Goal: Information Seeking & Learning: Learn about a topic

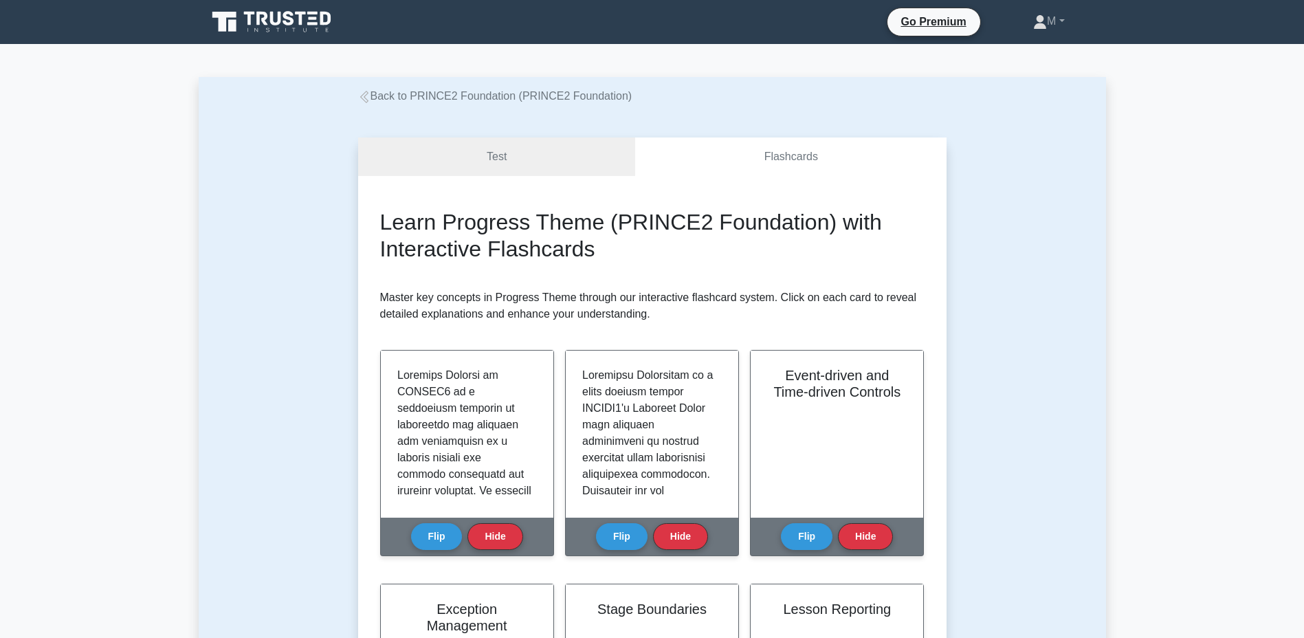
scroll to position [1209, 0]
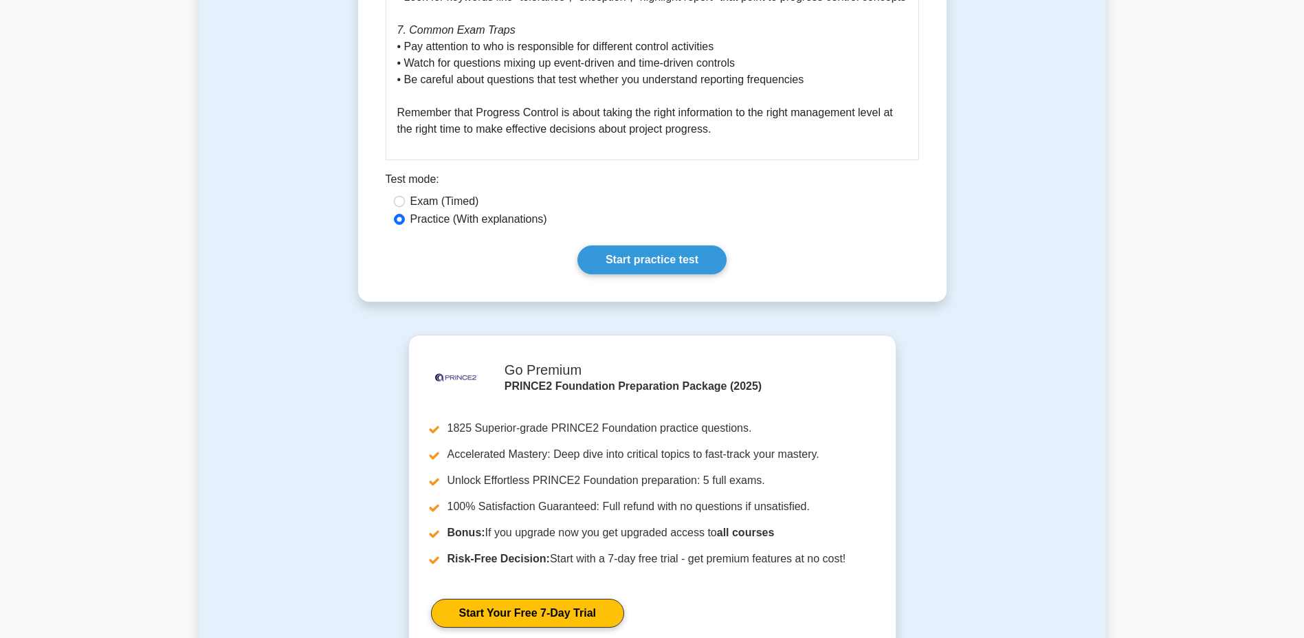
scroll to position [1905, 0]
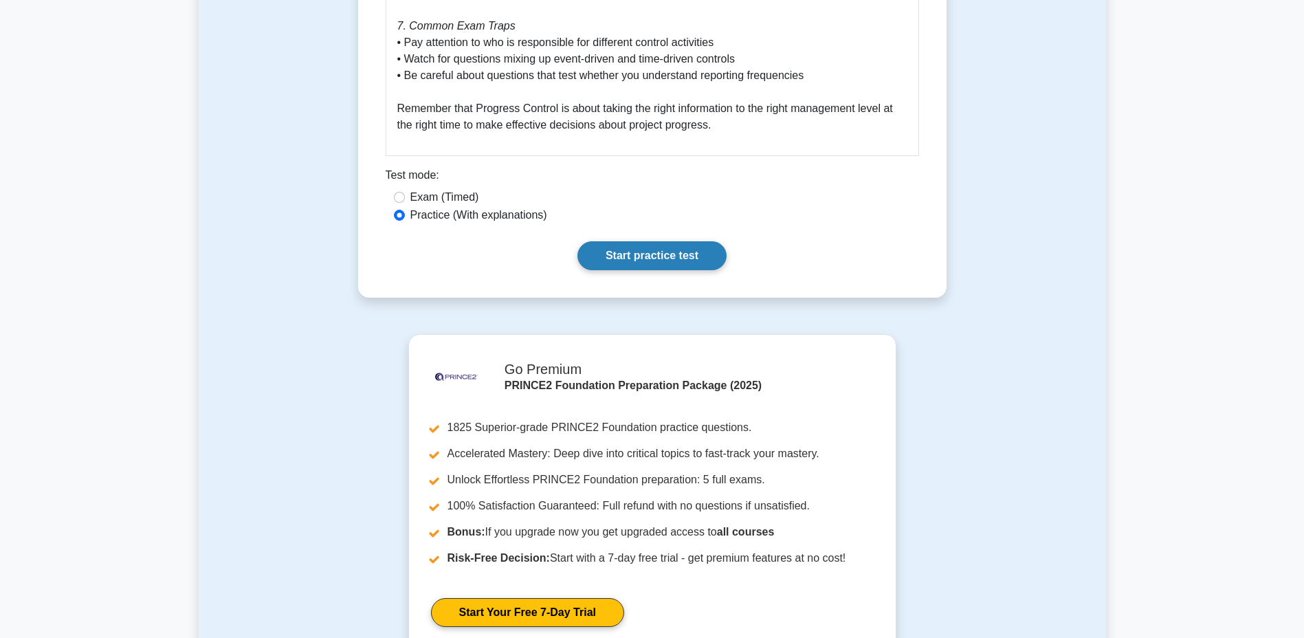
click at [630, 268] on link "Start practice test" at bounding box center [652, 255] width 149 height 29
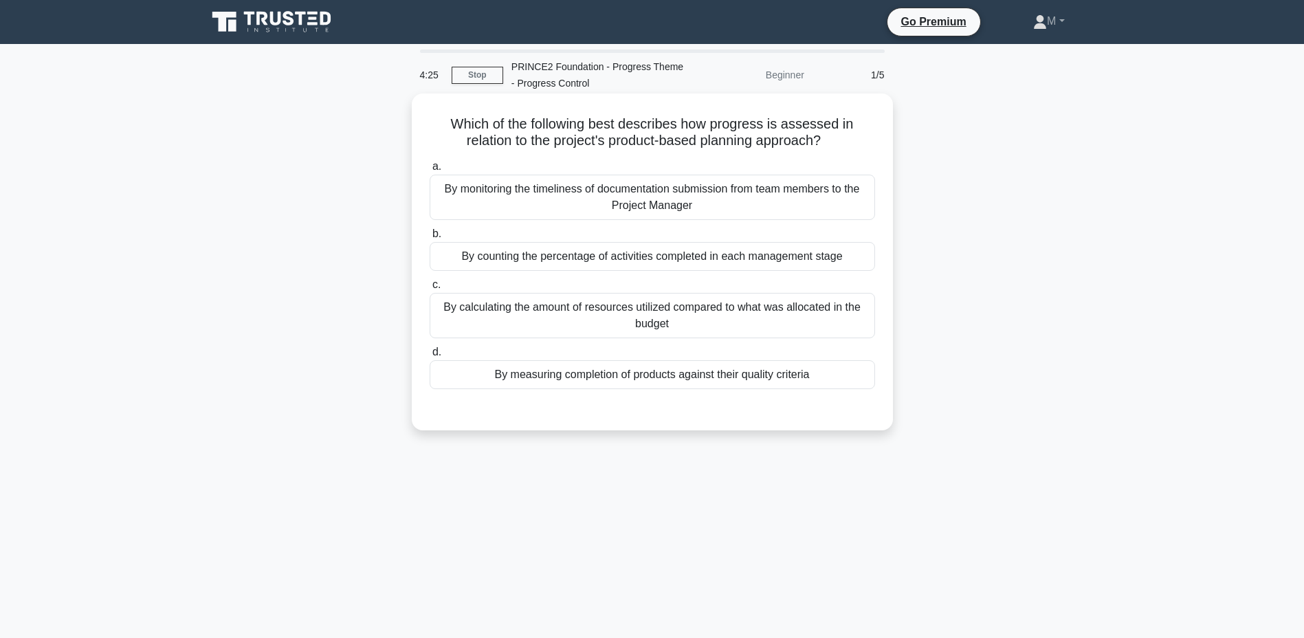
click at [787, 259] on div "By counting the percentage of activities completed in each management stage" at bounding box center [653, 256] width 446 height 29
click at [430, 239] on input "b. By counting the percentage of activities completed in each management stage" at bounding box center [430, 234] width 0 height 9
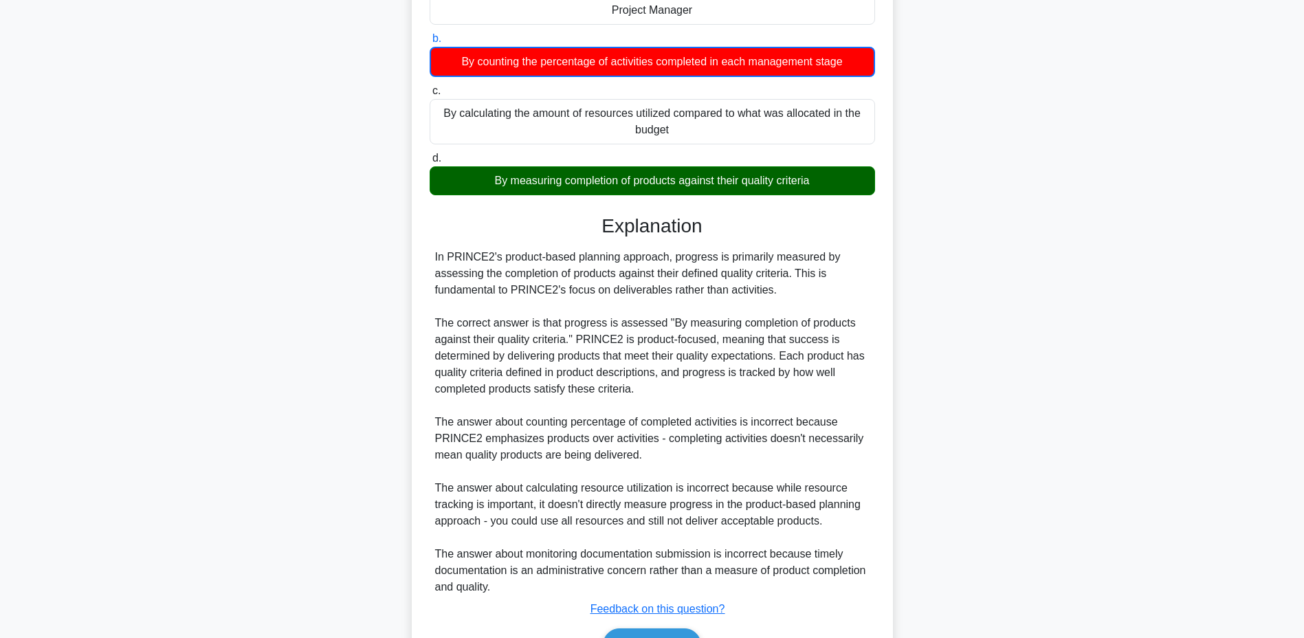
scroll to position [278, 0]
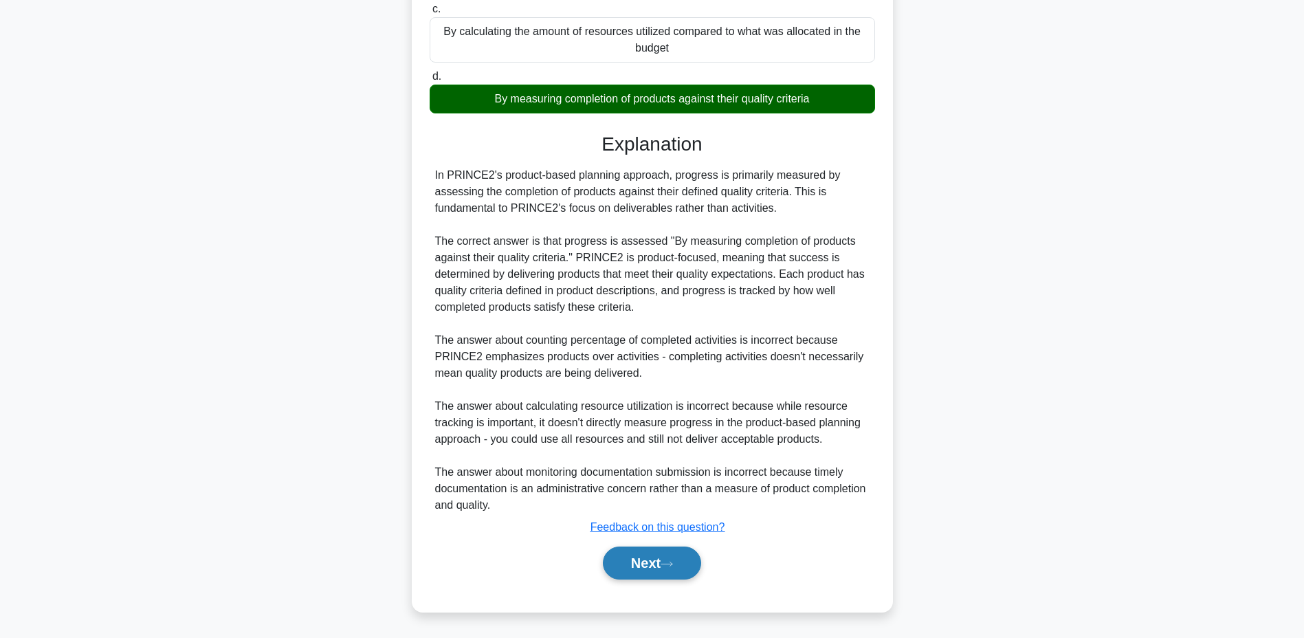
click at [642, 561] on button "Next" at bounding box center [652, 563] width 98 height 33
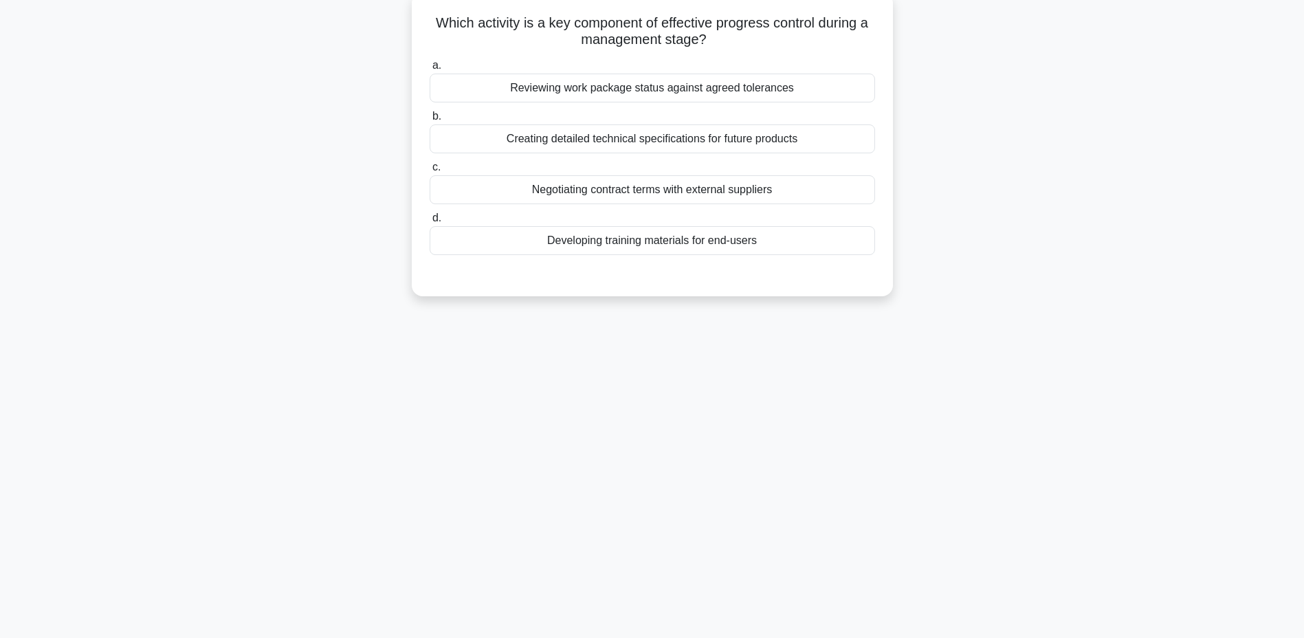
scroll to position [0, 0]
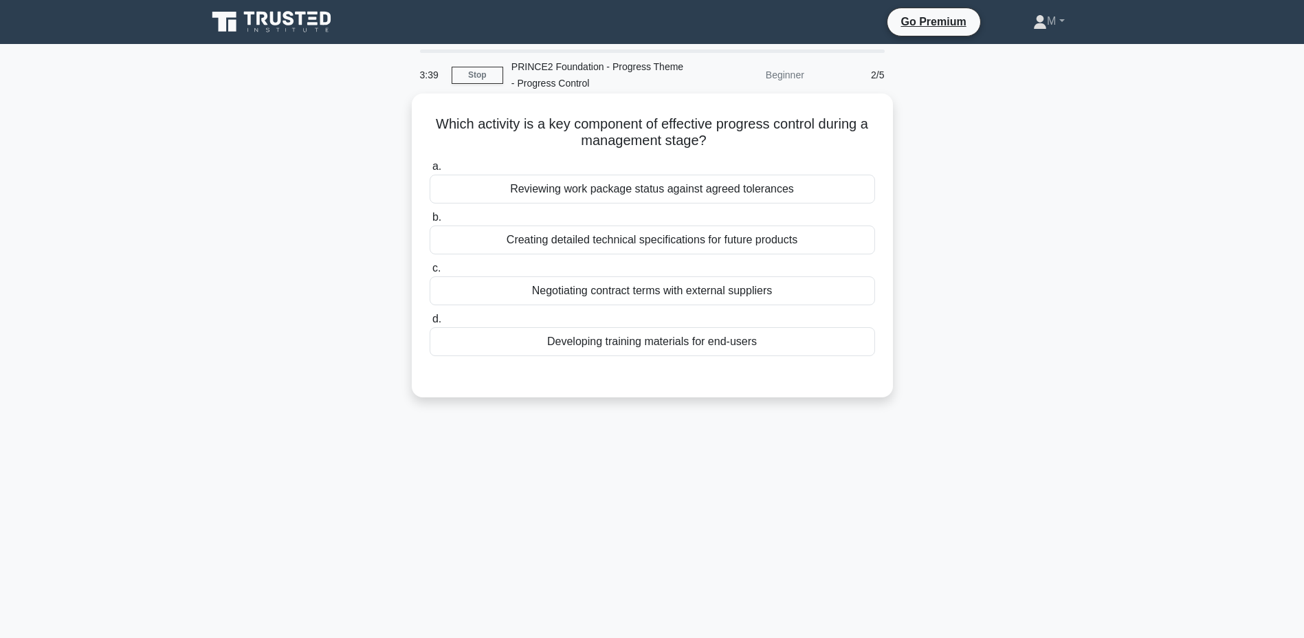
click at [554, 188] on div "Reviewing work package status against agreed tolerances" at bounding box center [653, 189] width 446 height 29
click at [430, 171] on input "a. Reviewing work package status against agreed tolerances" at bounding box center [430, 166] width 0 height 9
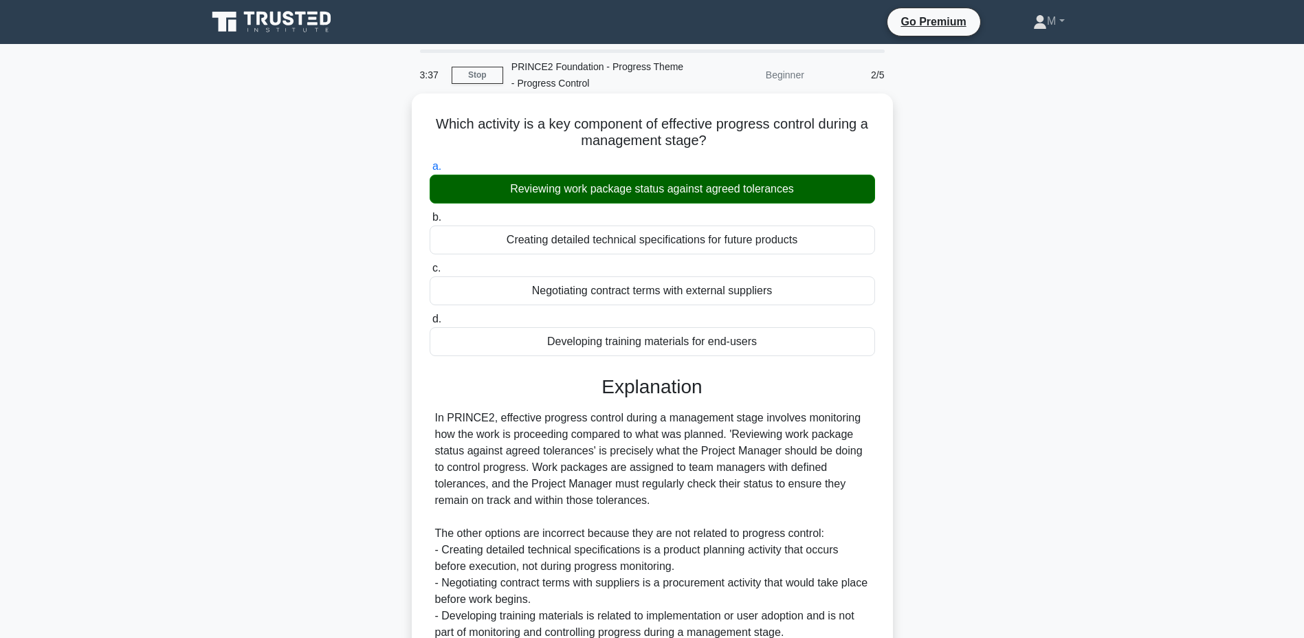
scroll to position [128, 0]
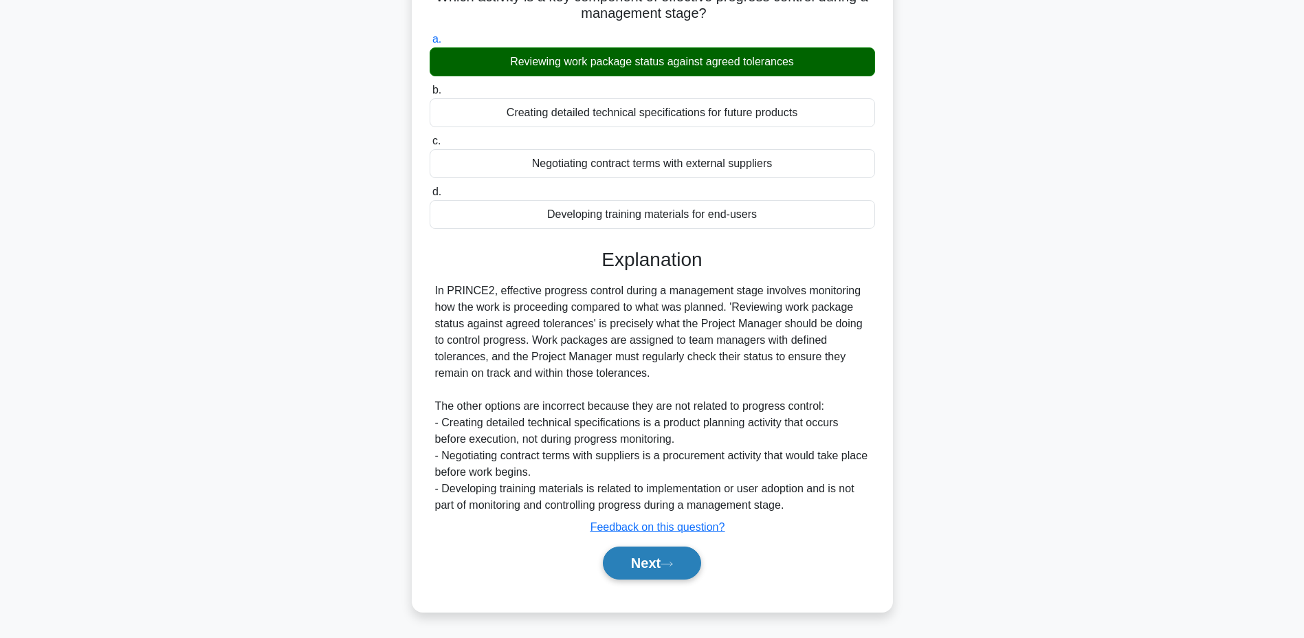
click at [655, 578] on button "Next" at bounding box center [652, 563] width 98 height 33
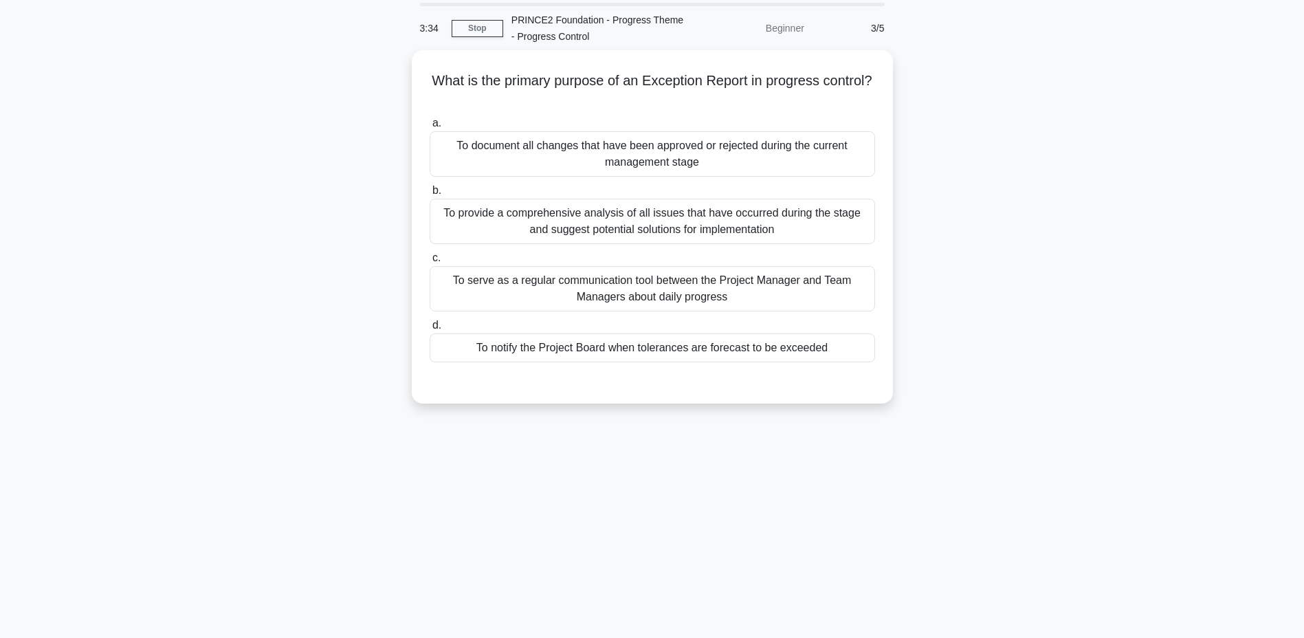
scroll to position [46, 0]
click at [532, 218] on div "To provide a comprehensive analysis of all issues that have occurred during the…" at bounding box center [653, 218] width 446 height 45
click at [430, 193] on input "b. To provide a comprehensive analysis of all issues that have occurred during …" at bounding box center [430, 188] width 0 height 9
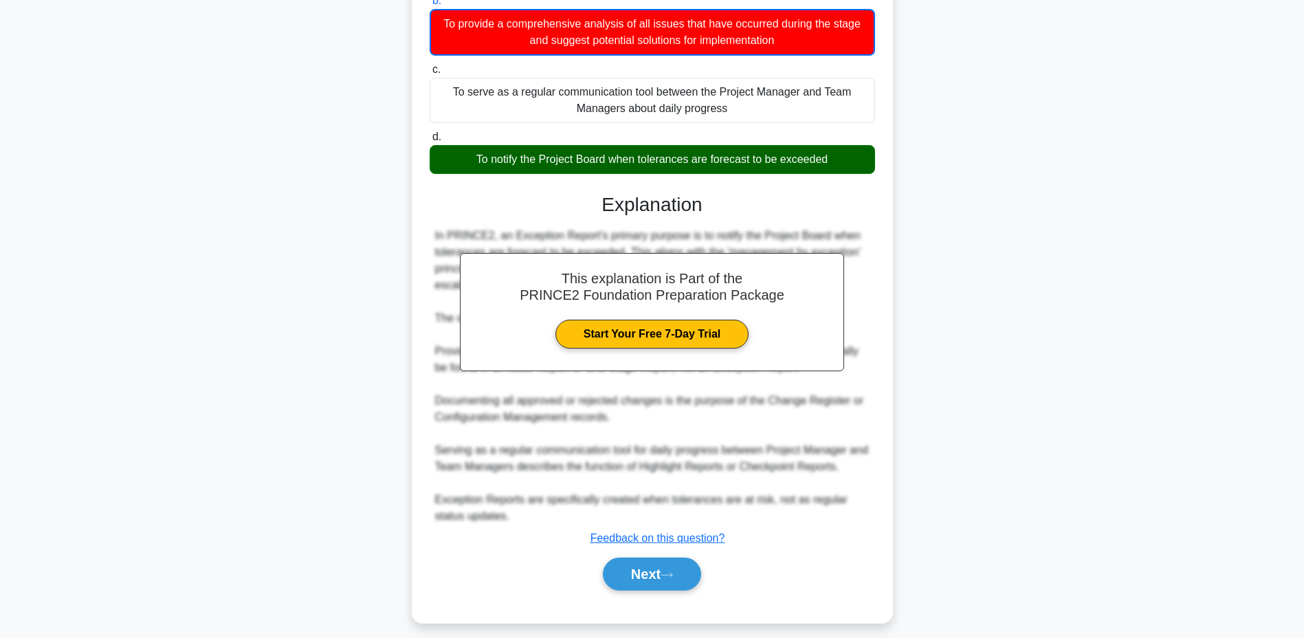
scroll to position [245, 0]
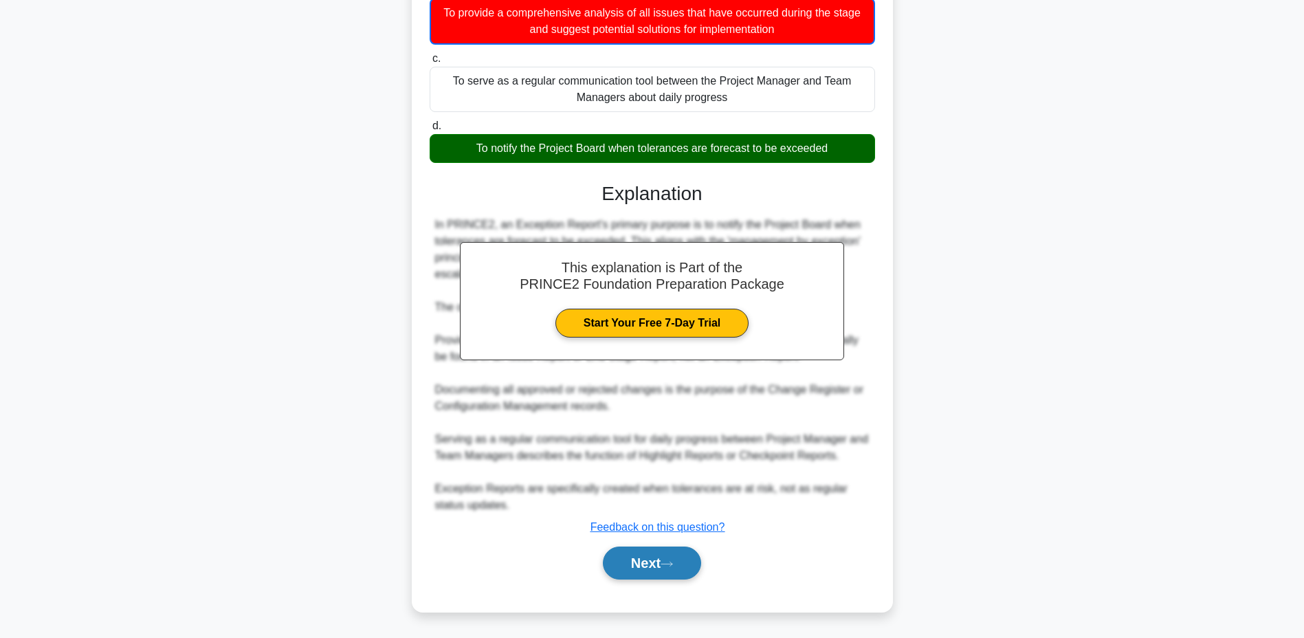
click at [636, 569] on button "Next" at bounding box center [652, 563] width 98 height 33
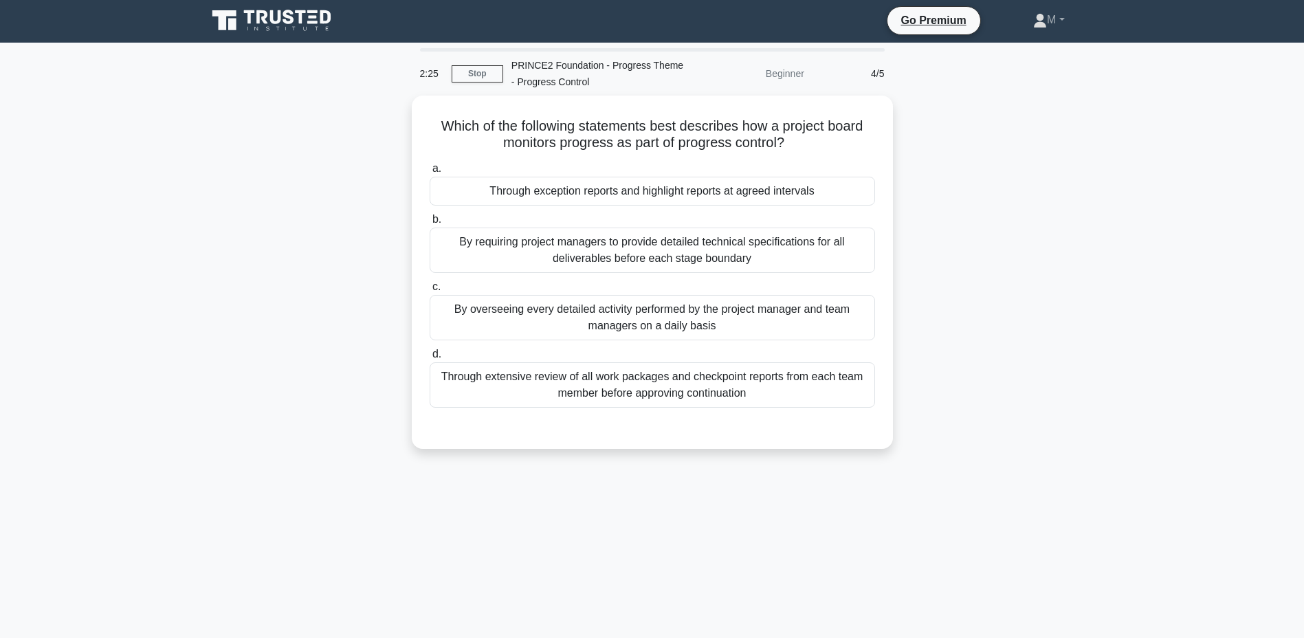
scroll to position [0, 0]
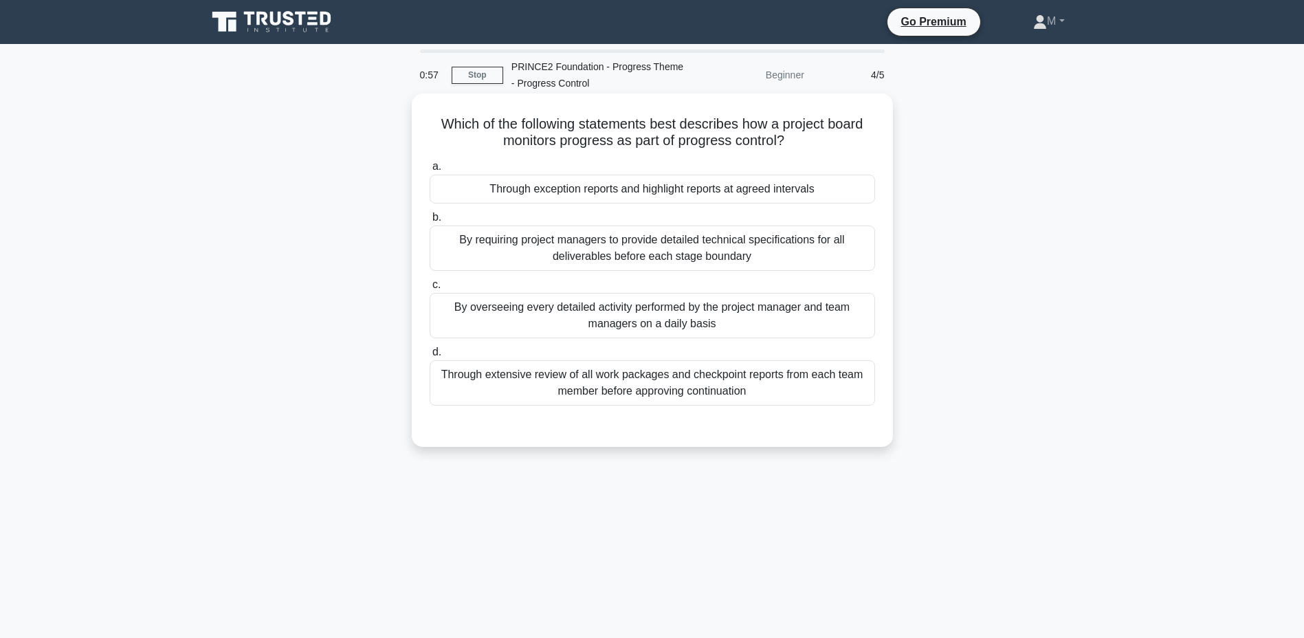
click at [758, 186] on div "Through exception reports and highlight reports at agreed intervals" at bounding box center [653, 189] width 446 height 29
click at [430, 171] on input "a. Through exception reports and highlight reports at agreed intervals" at bounding box center [430, 166] width 0 height 9
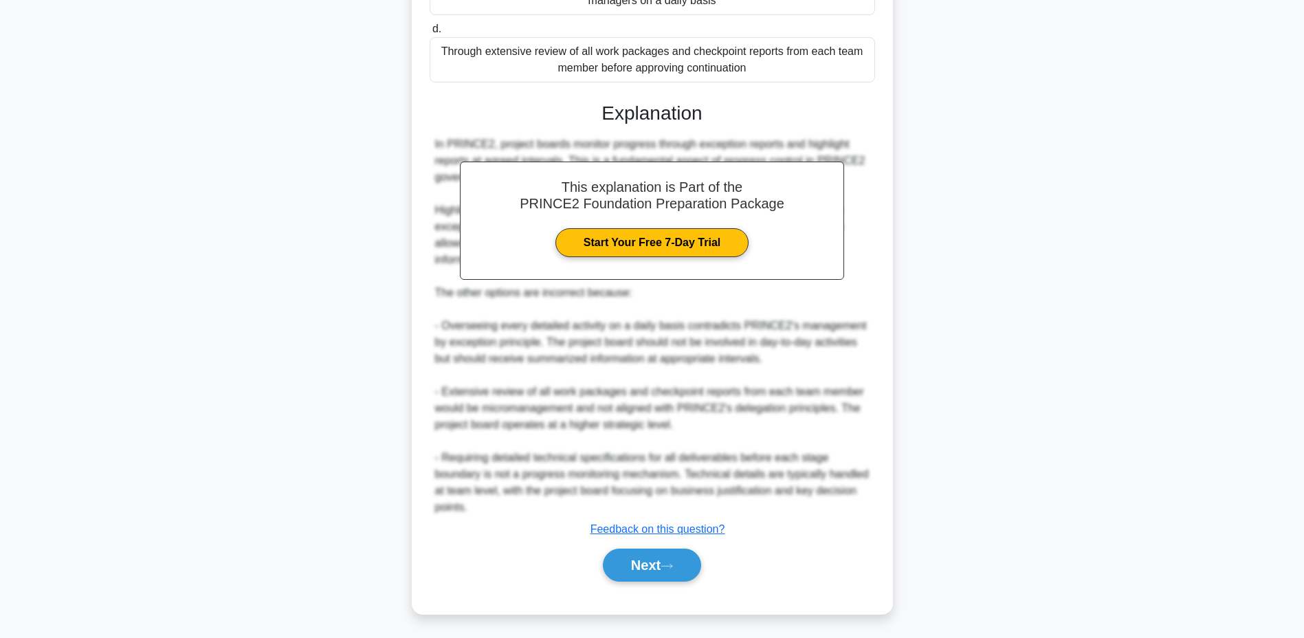
scroll to position [326, 0]
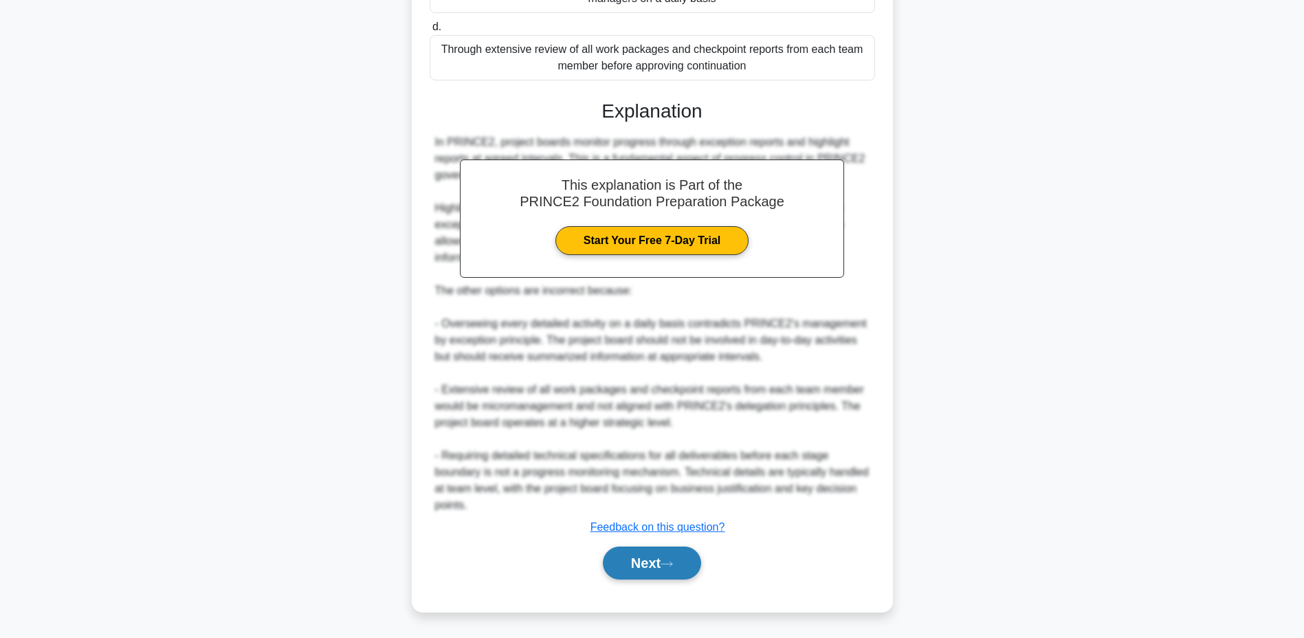
click at [640, 560] on button "Next" at bounding box center [652, 563] width 98 height 33
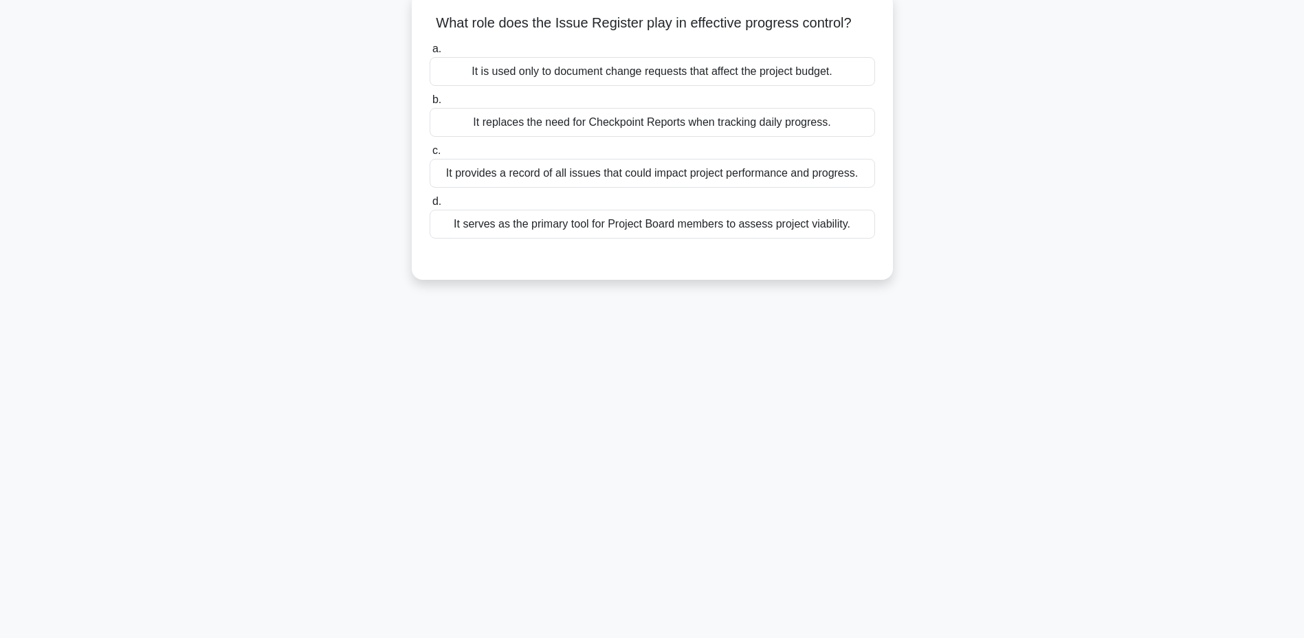
scroll to position [0, 0]
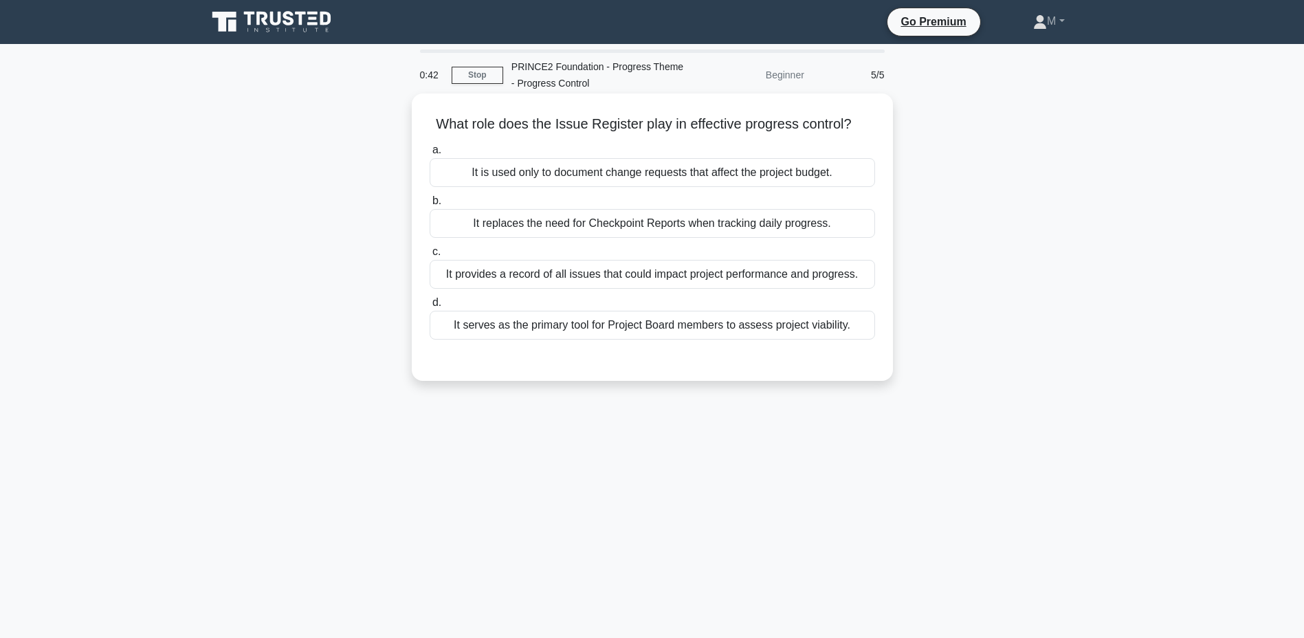
click at [631, 283] on div "It provides a record of all issues that could impact project performance and pr…" at bounding box center [653, 274] width 446 height 29
click at [430, 256] on input "c. It provides a record of all issues that could impact project performance and…" at bounding box center [430, 252] width 0 height 9
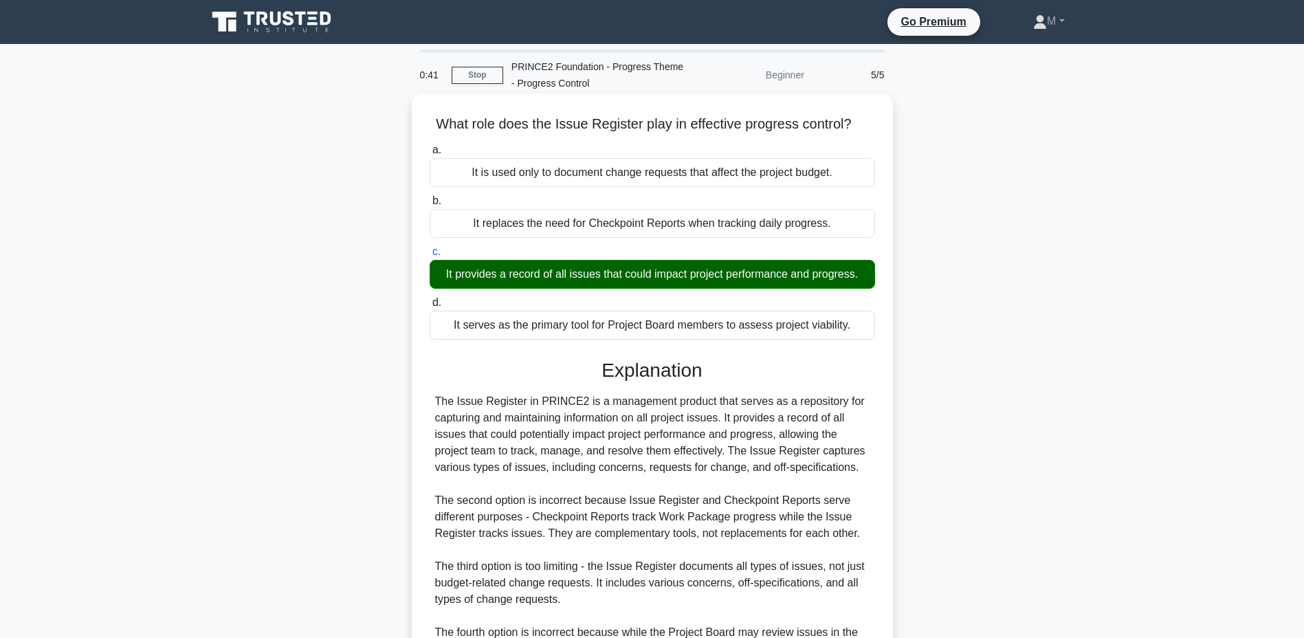
scroll to position [161, 0]
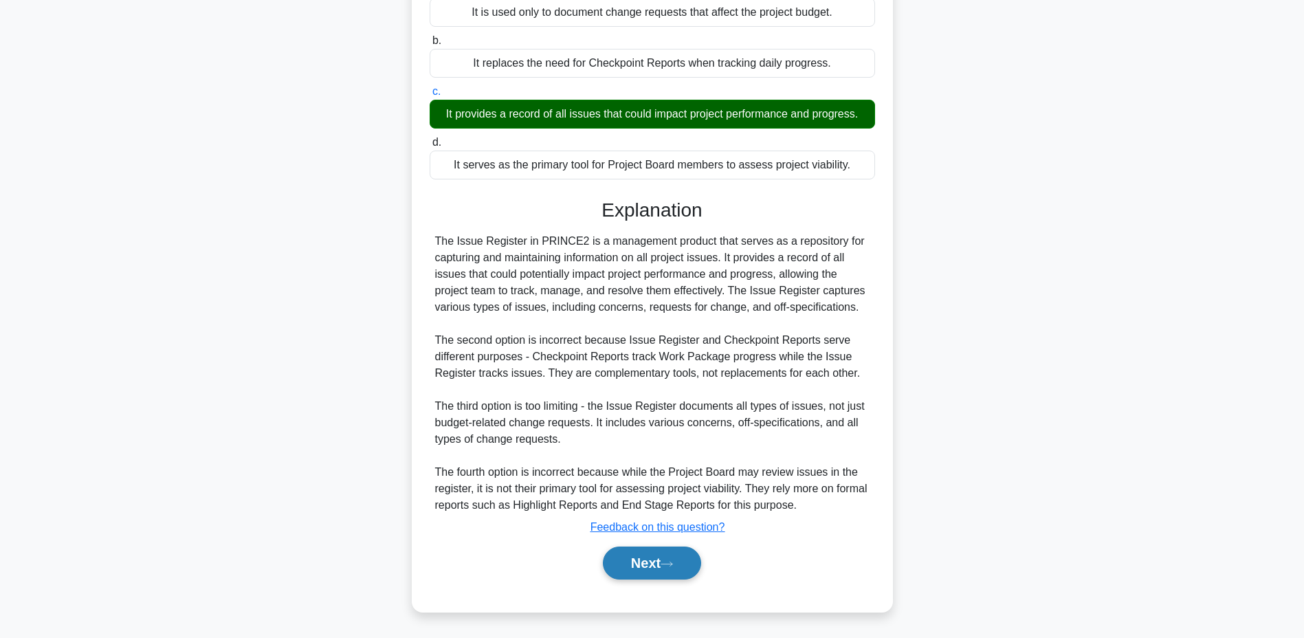
click at [631, 578] on button "Next" at bounding box center [652, 563] width 98 height 33
click at [631, 573] on button "Next" at bounding box center [652, 563] width 98 height 33
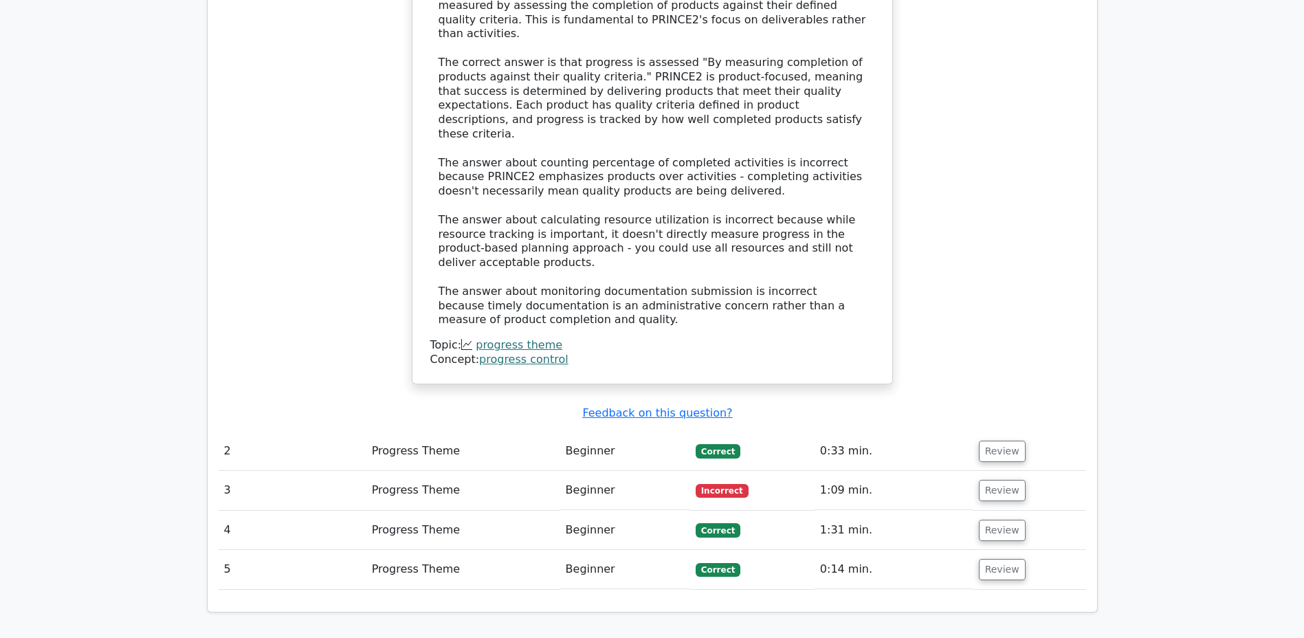
scroll to position [1478, 0]
click at [463, 471] on td "Progress Theme" at bounding box center [464, 490] width 194 height 39
click at [996, 480] on button "Review" at bounding box center [1002, 490] width 47 height 21
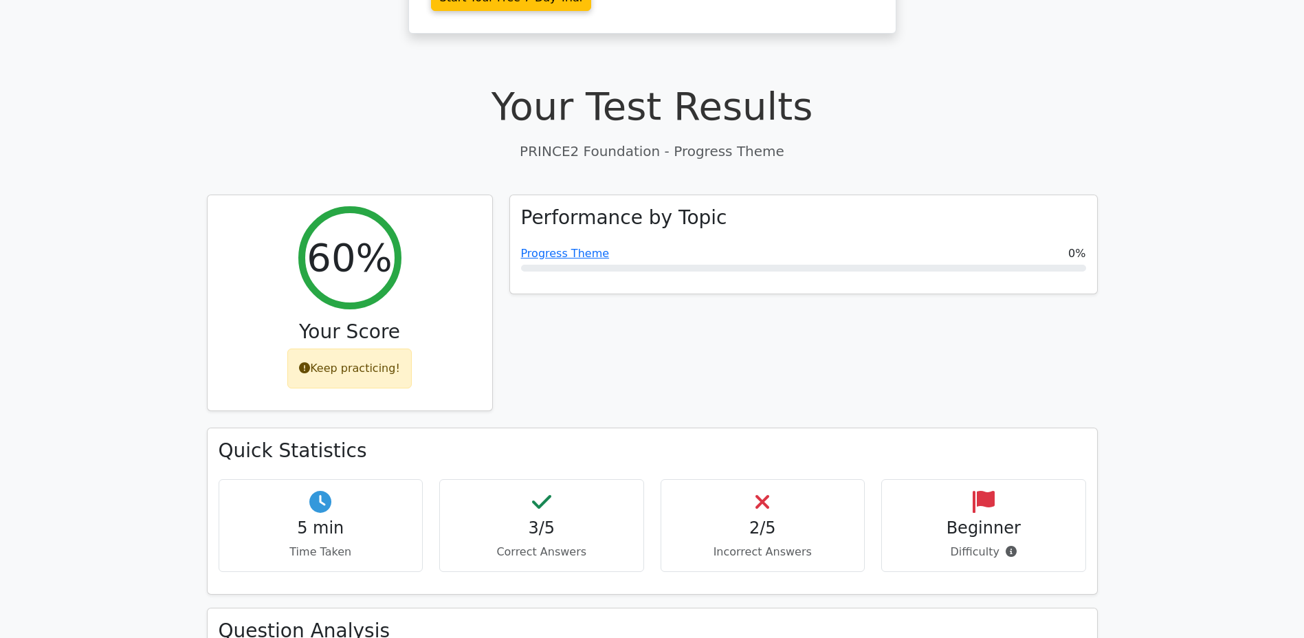
scroll to position [0, 0]
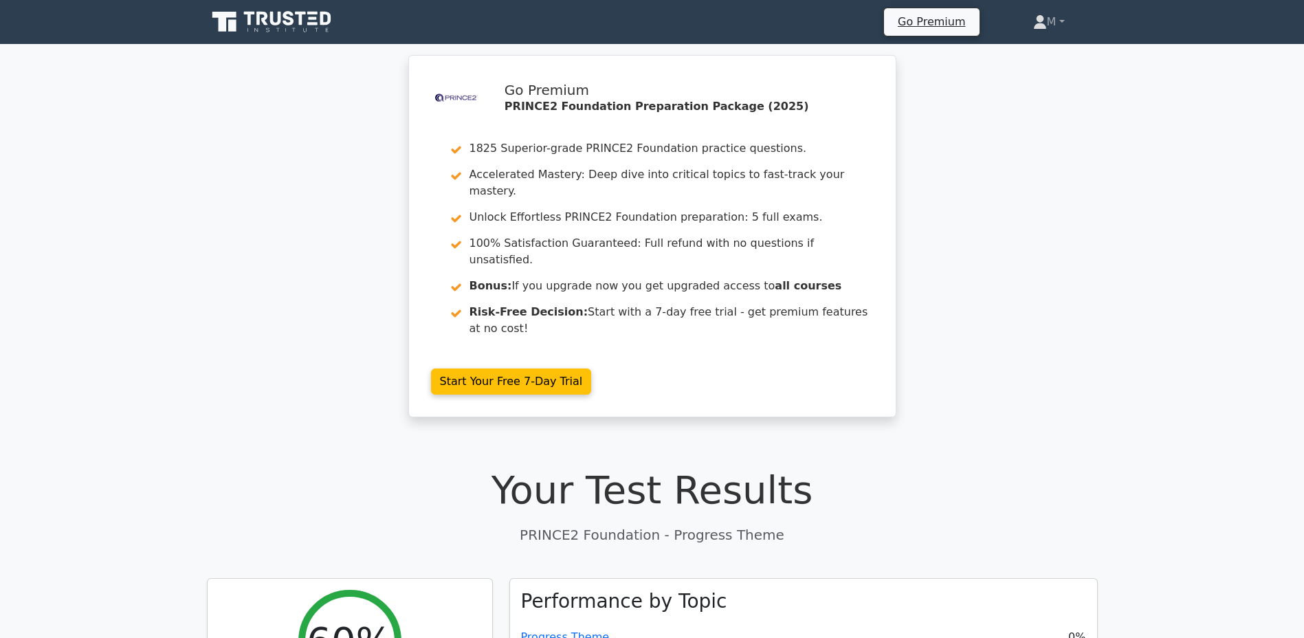
click at [312, 19] on icon at bounding box center [313, 18] width 8 height 3
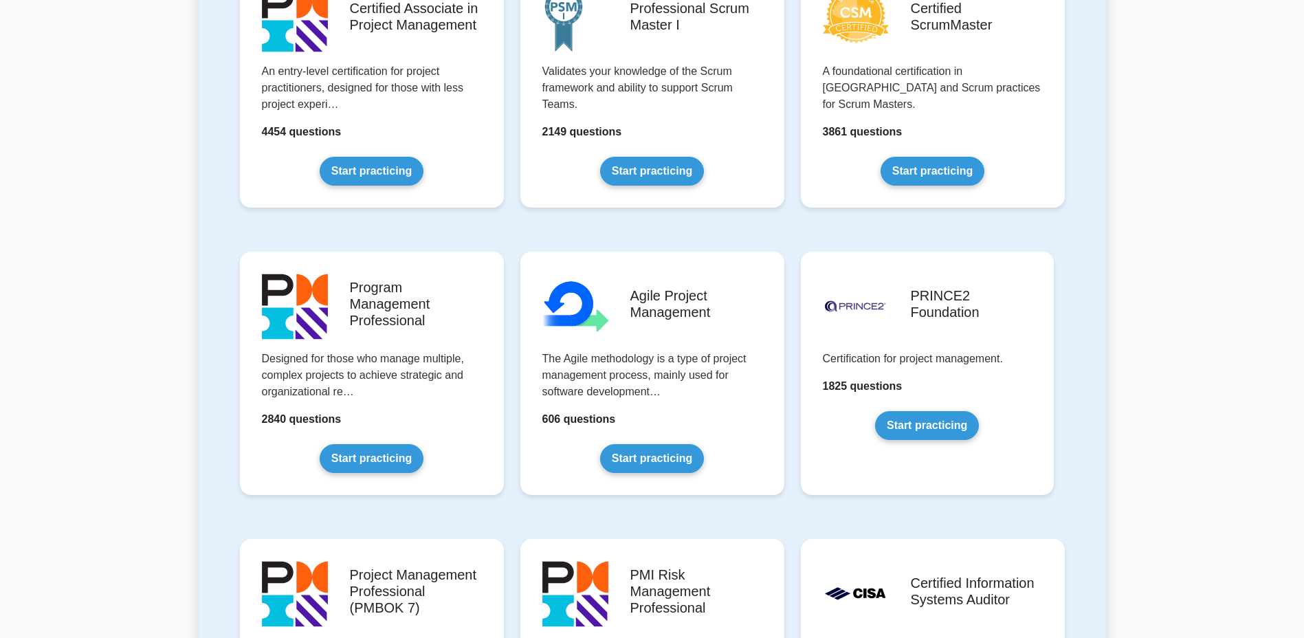
scroll to position [646, 0]
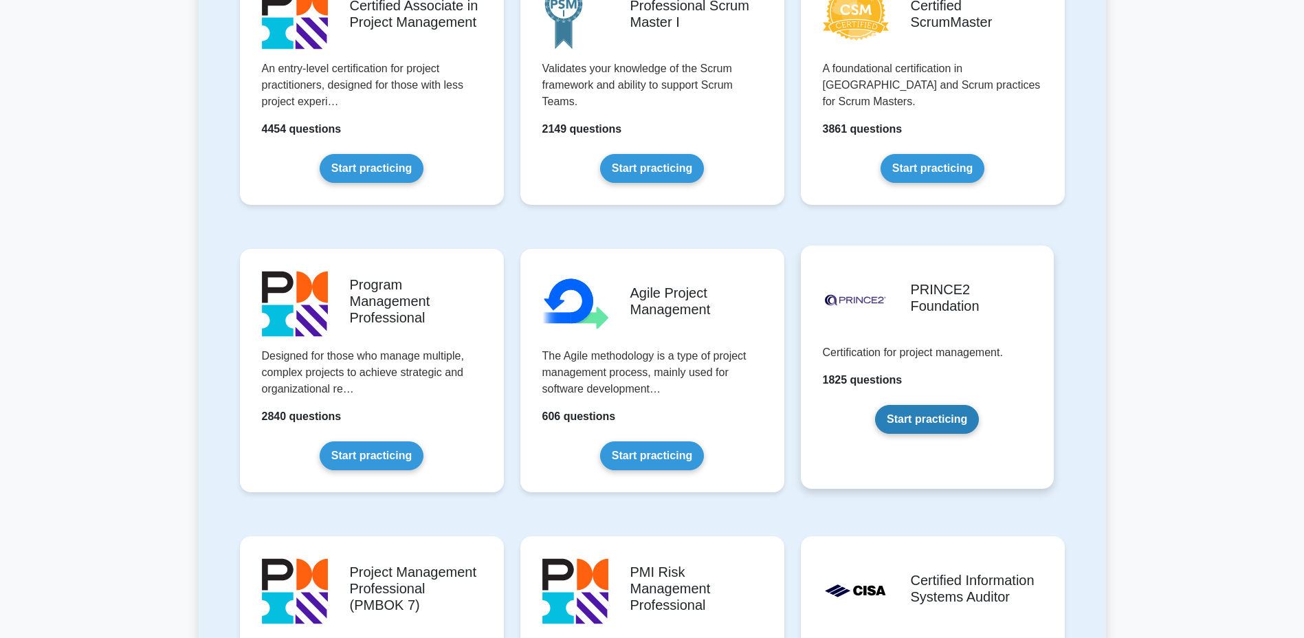
click at [875, 405] on link "Start practicing" at bounding box center [927, 419] width 104 height 29
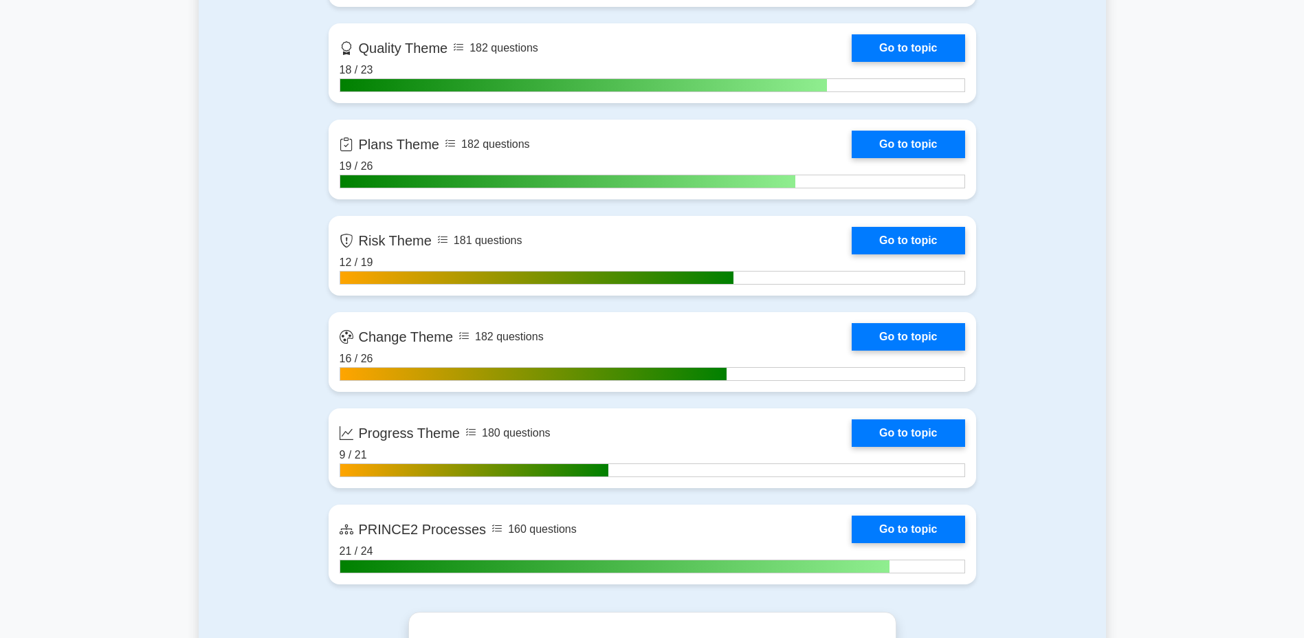
scroll to position [1376, 0]
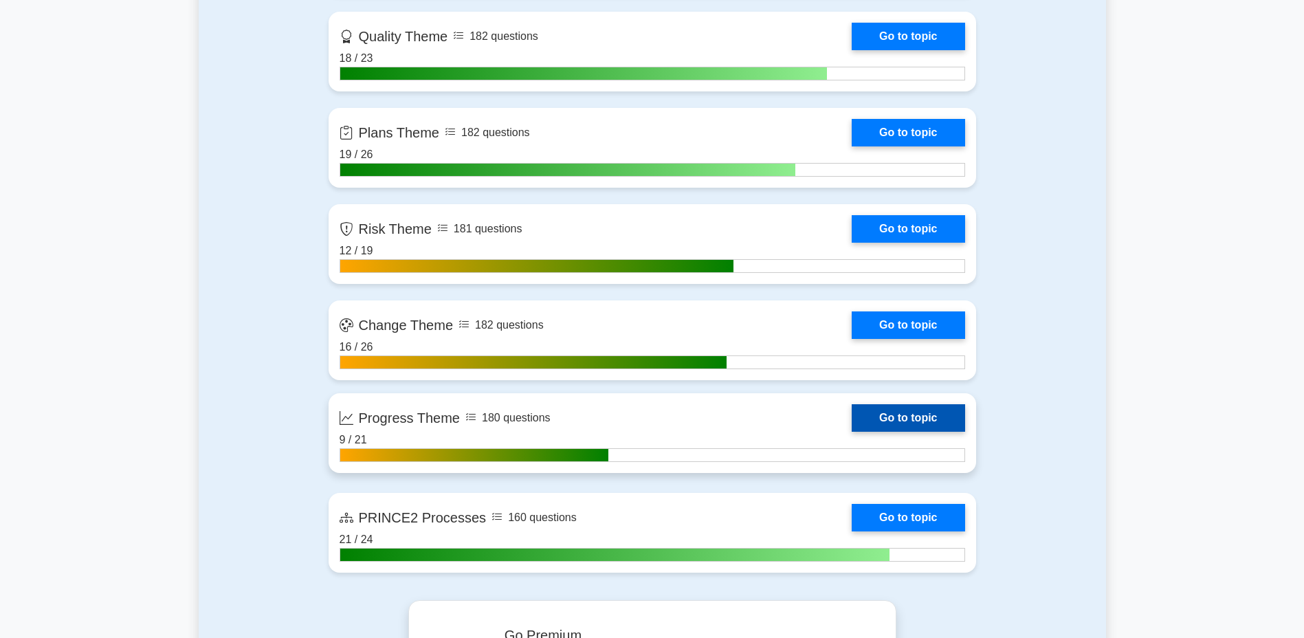
click at [898, 408] on link "Go to topic" at bounding box center [908, 418] width 113 height 28
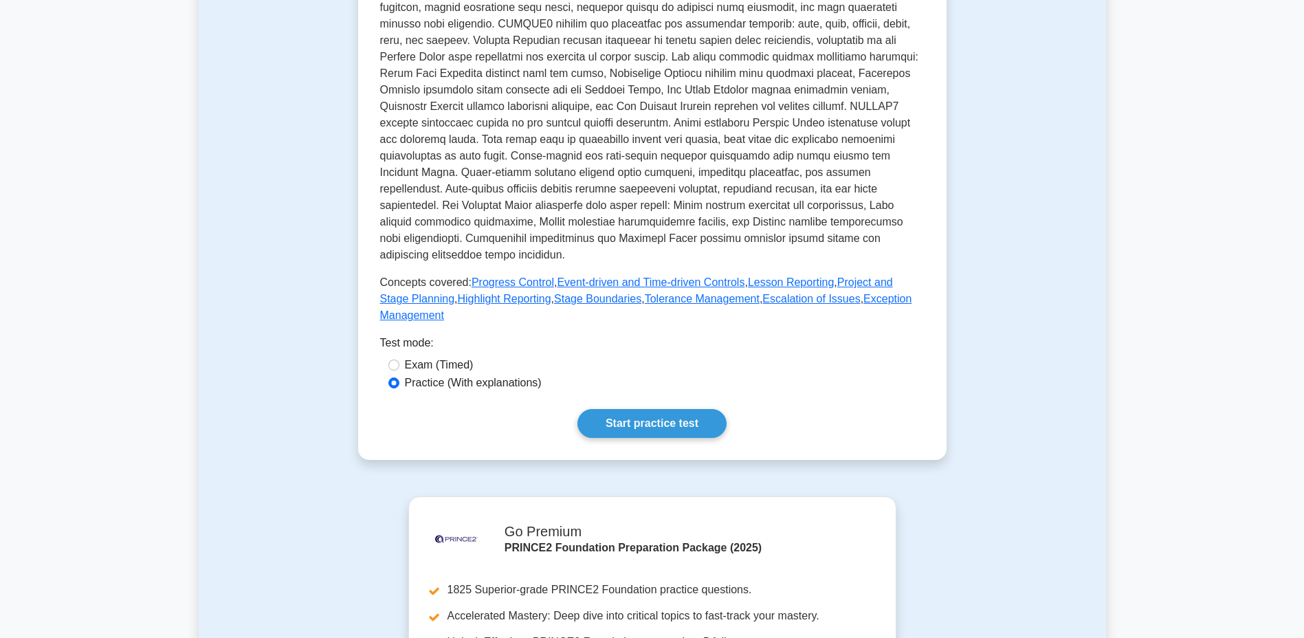
scroll to position [391, 0]
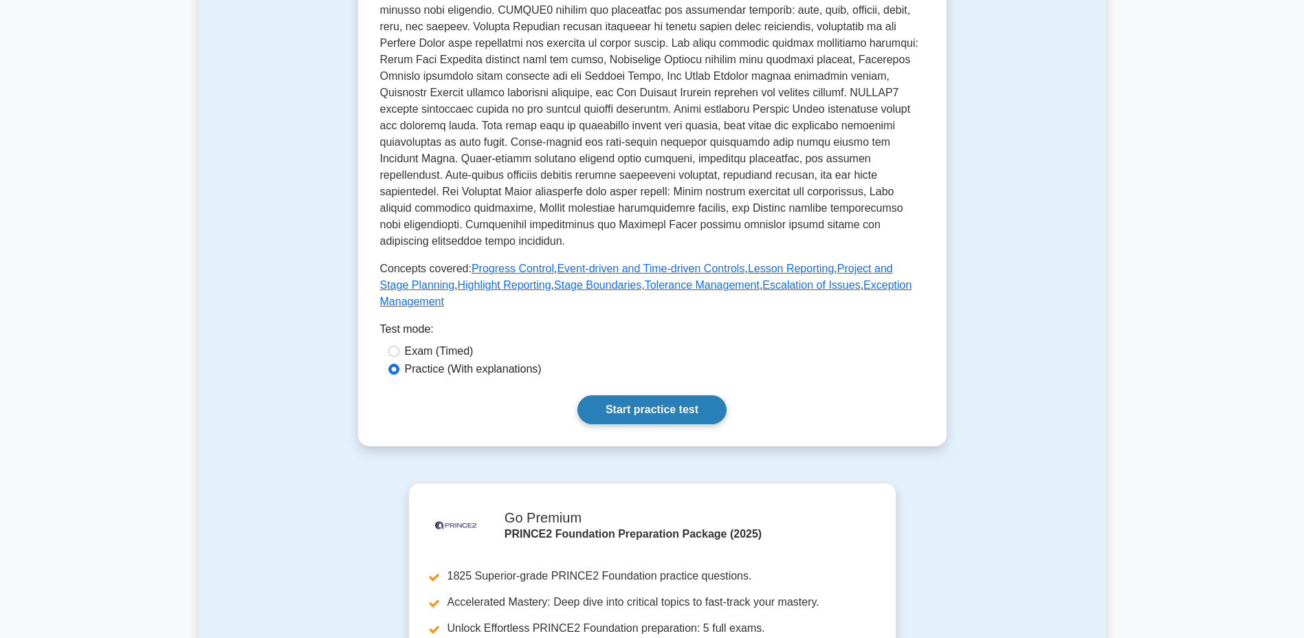
click at [634, 395] on link "Start practice test" at bounding box center [652, 409] width 149 height 29
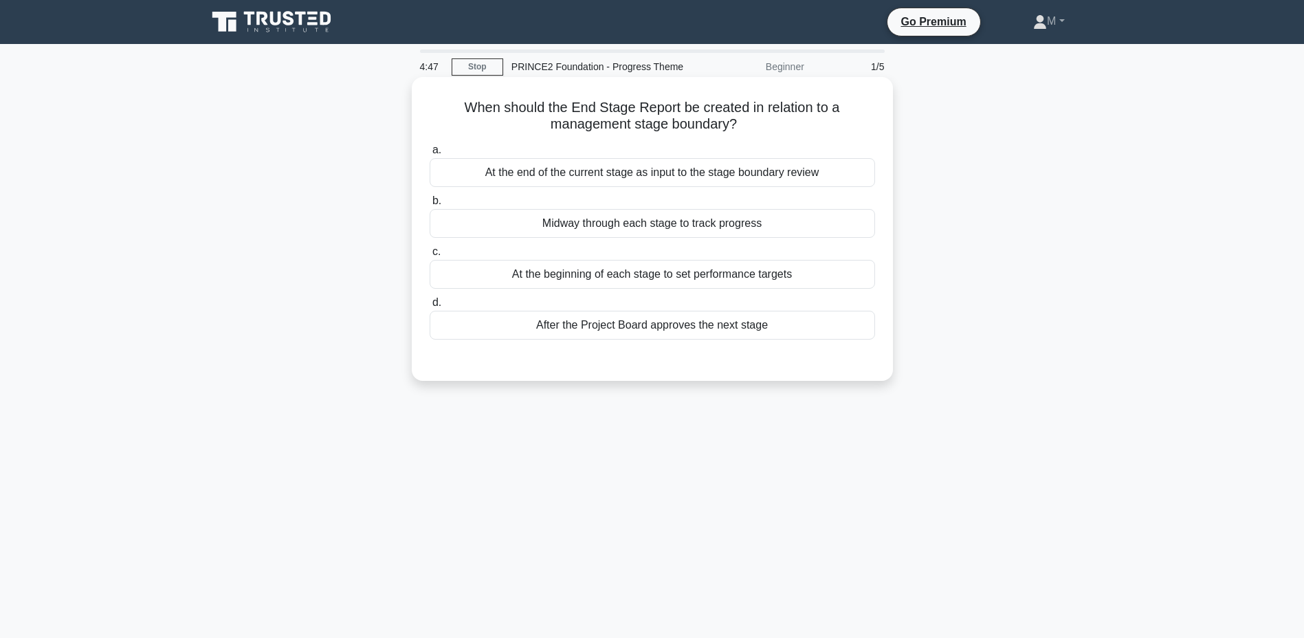
click at [787, 169] on div "At the end of the current stage as input to the stage boundary review" at bounding box center [653, 172] width 446 height 29
click at [430, 155] on input "a. At the end of the current stage as input to the stage boundary review" at bounding box center [430, 150] width 0 height 9
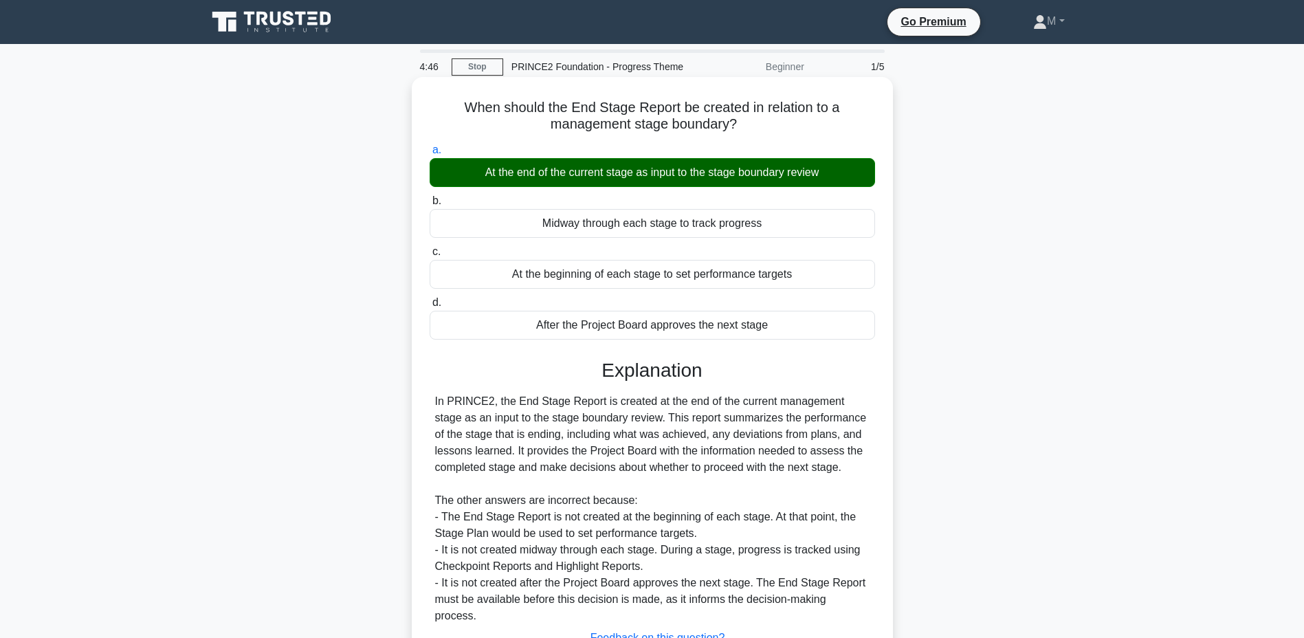
scroll to position [105, 0]
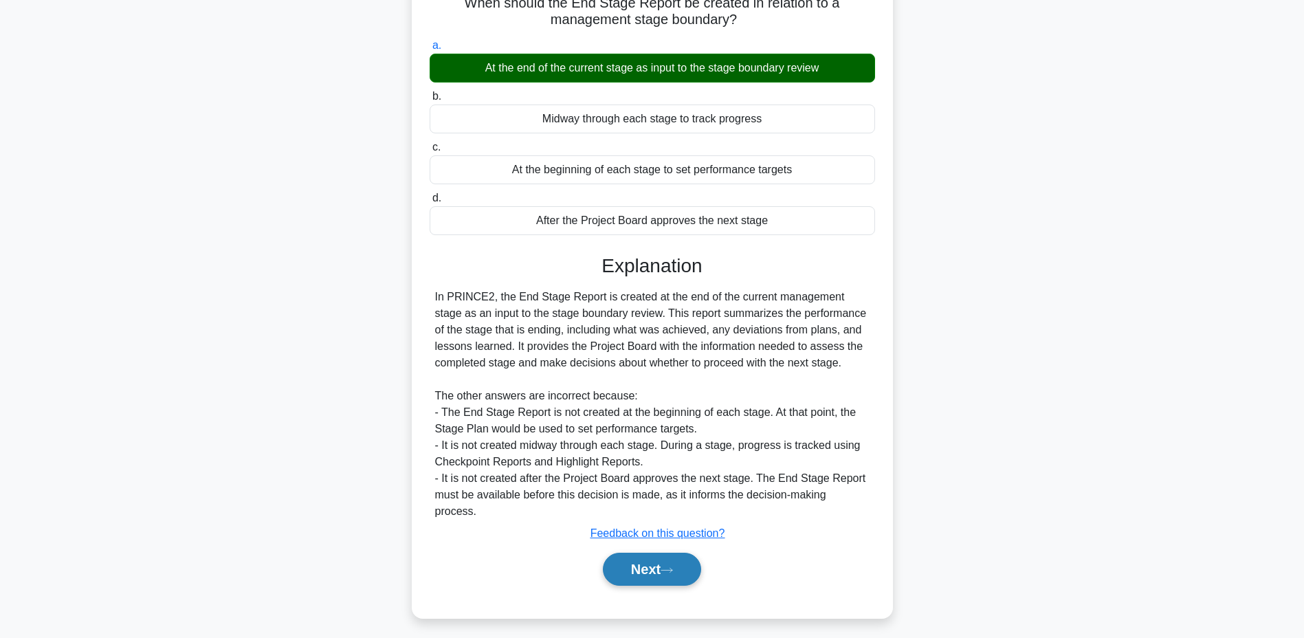
click at [644, 554] on button "Next" at bounding box center [652, 569] width 98 height 33
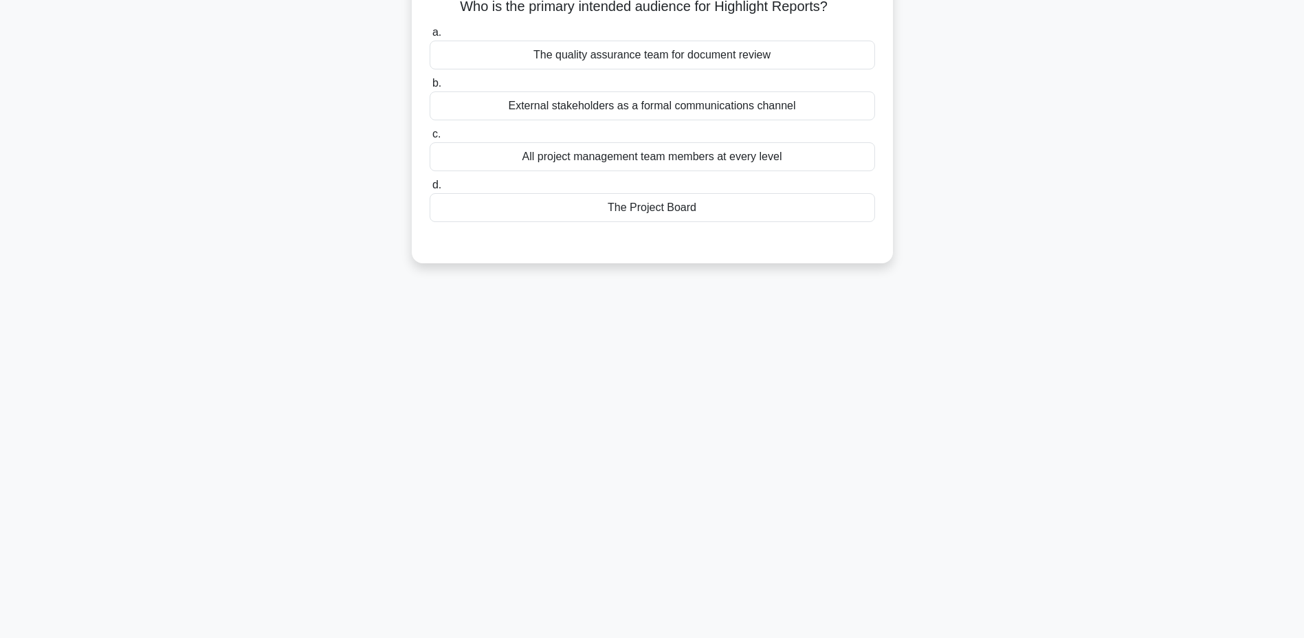
scroll to position [0, 0]
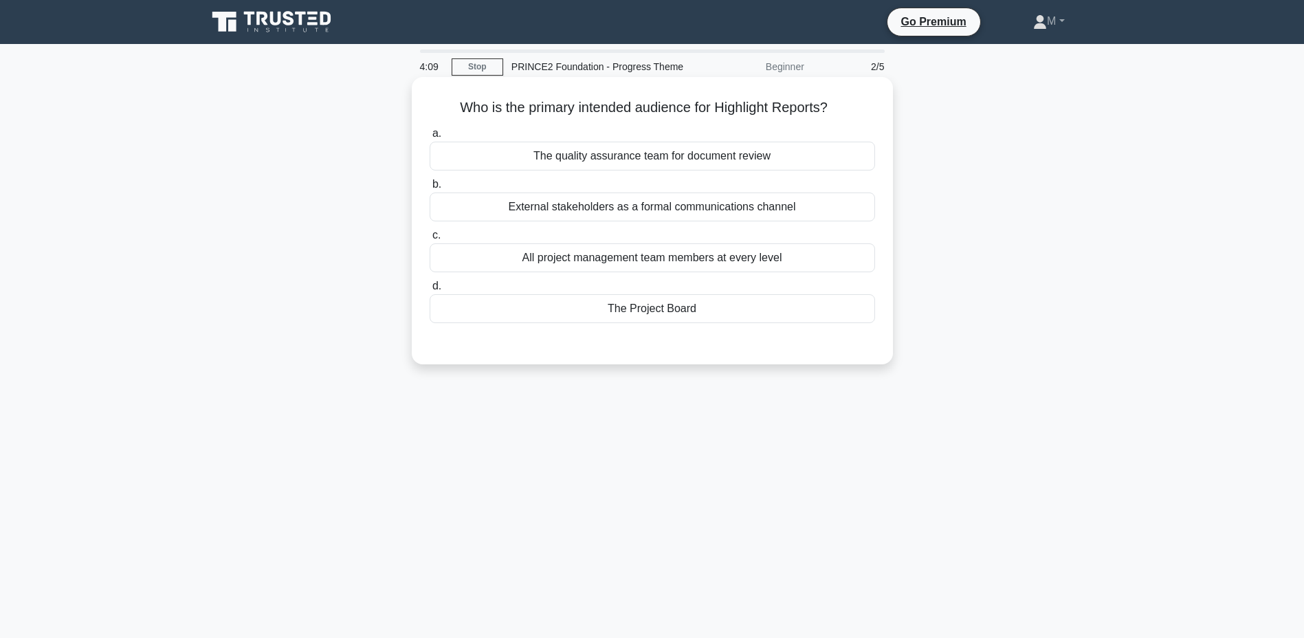
click at [653, 312] on div "The Project Board" at bounding box center [653, 308] width 446 height 29
click at [430, 291] on input "d. The Project Board" at bounding box center [430, 286] width 0 height 9
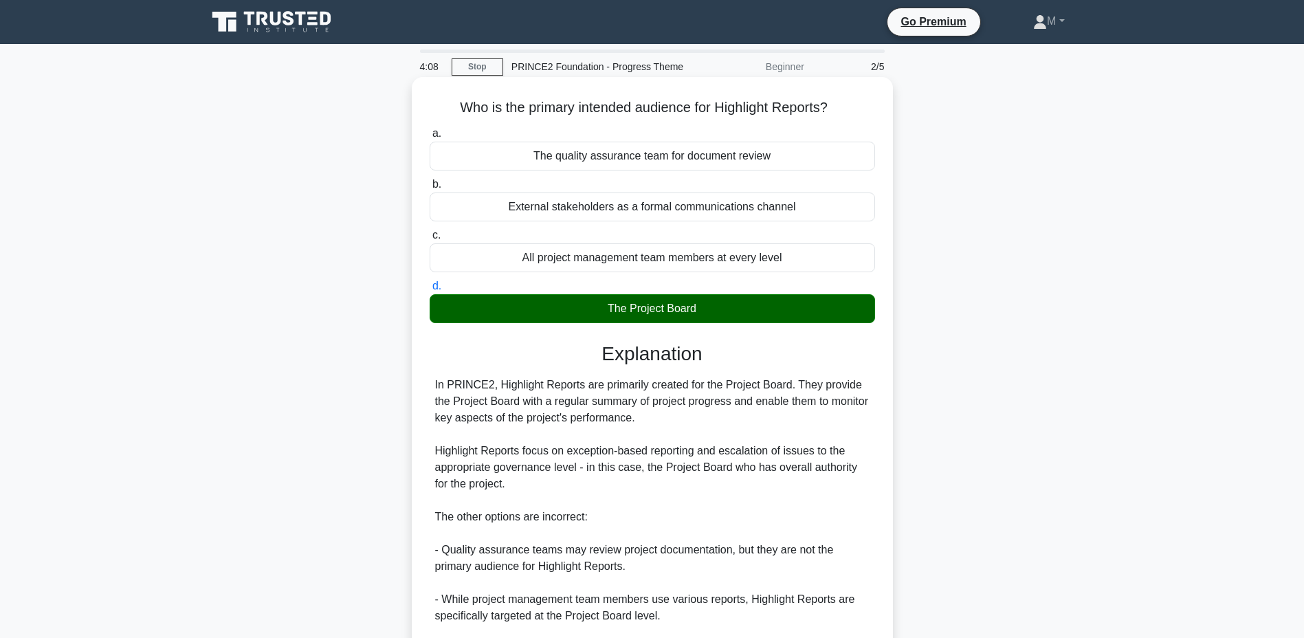
scroll to position [161, 0]
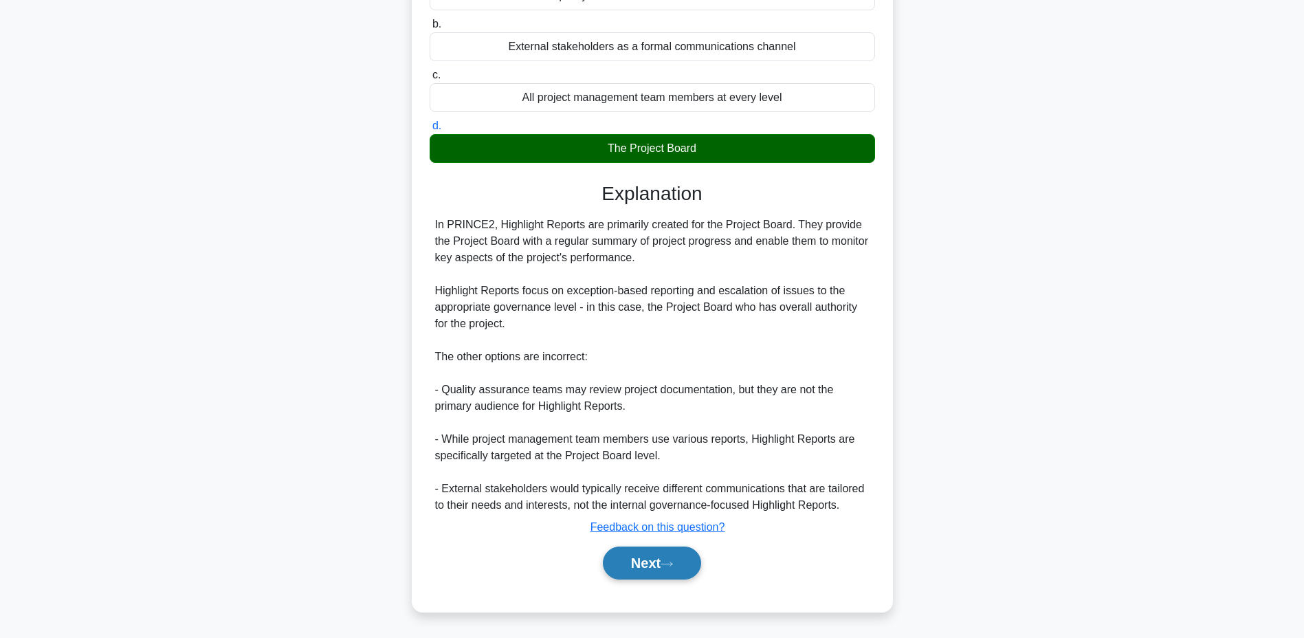
click at [666, 565] on button "Next" at bounding box center [652, 563] width 98 height 33
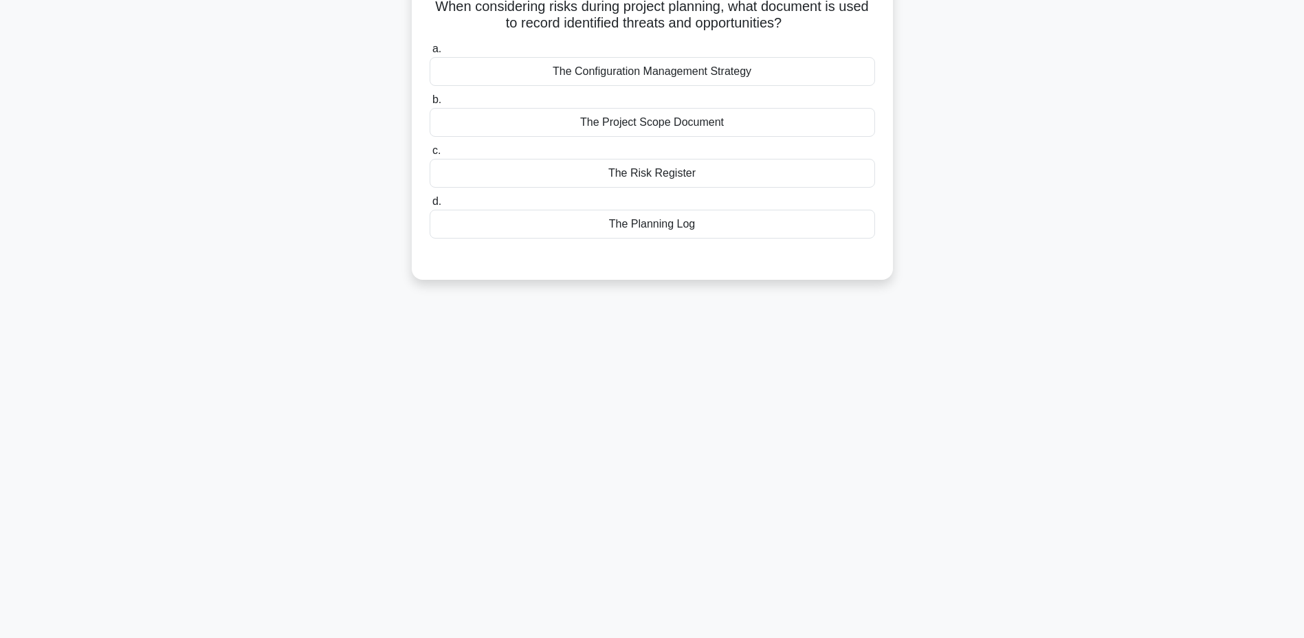
scroll to position [0, 0]
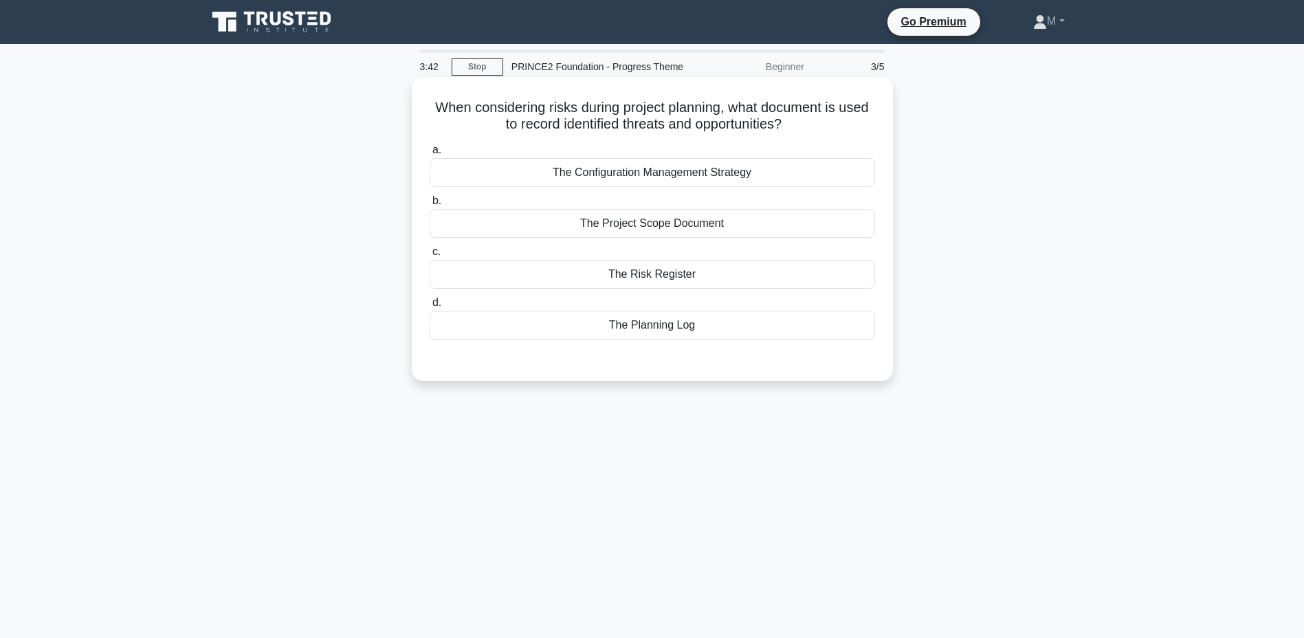
click at [637, 272] on div "The Risk Register" at bounding box center [653, 274] width 446 height 29
click at [430, 256] on input "c. The Risk Register" at bounding box center [430, 252] width 0 height 9
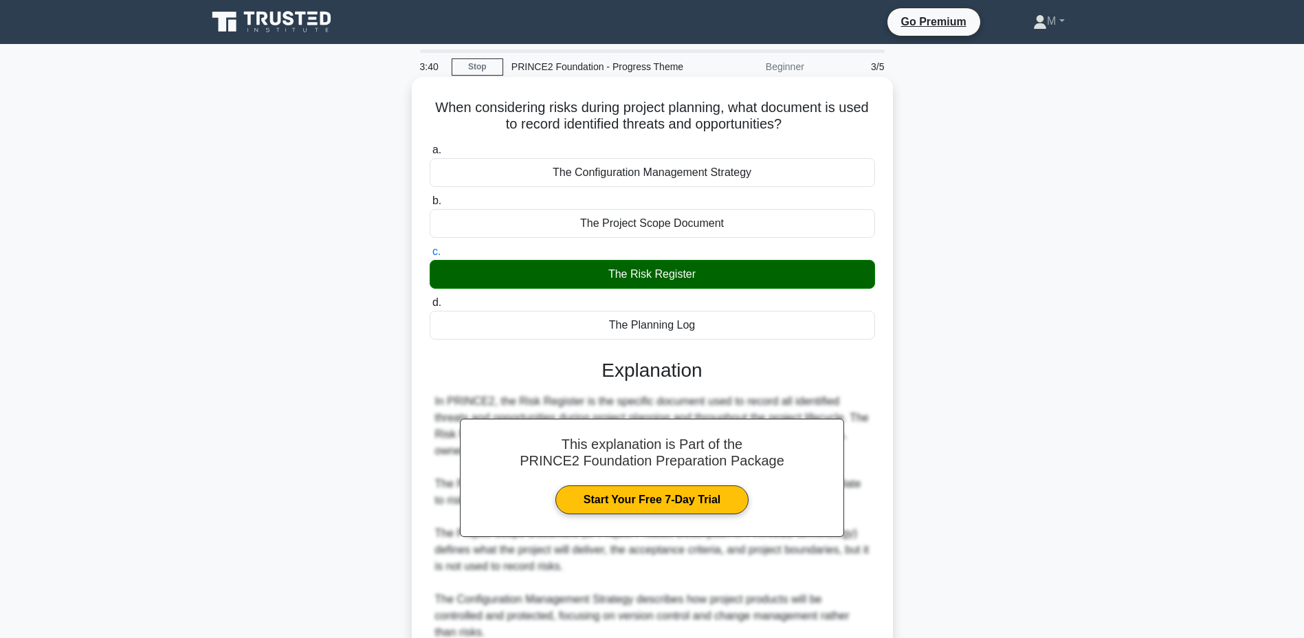
scroll to position [128, 0]
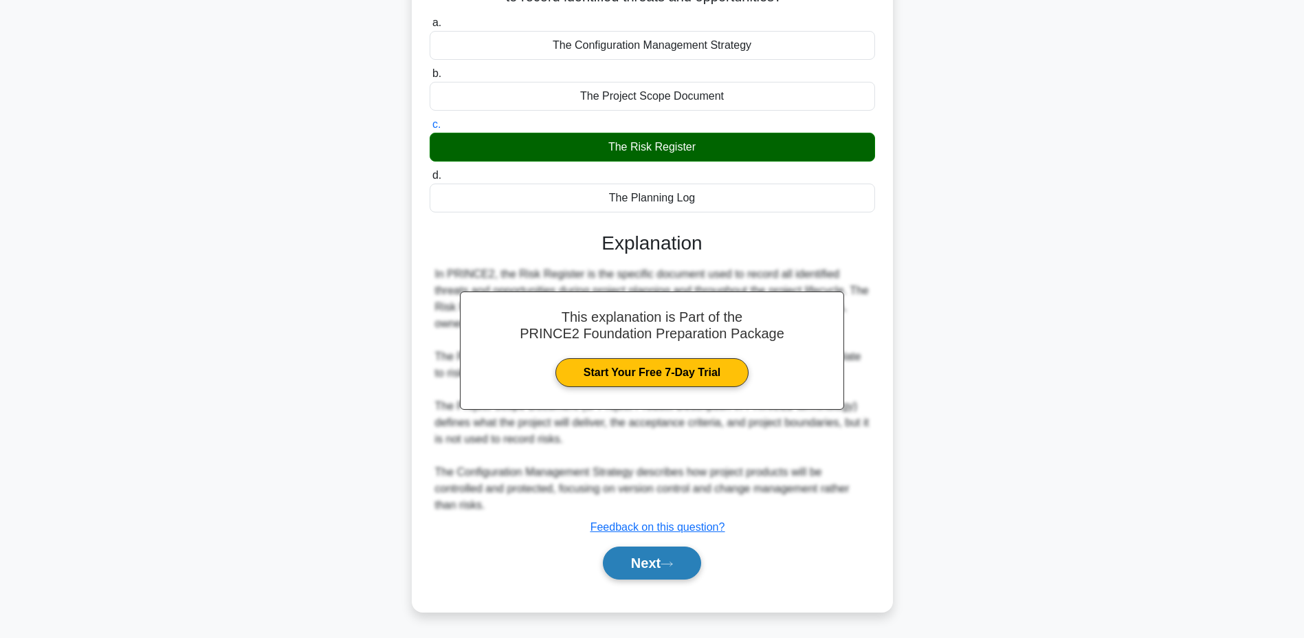
click at [631, 554] on button "Next" at bounding box center [652, 563] width 98 height 33
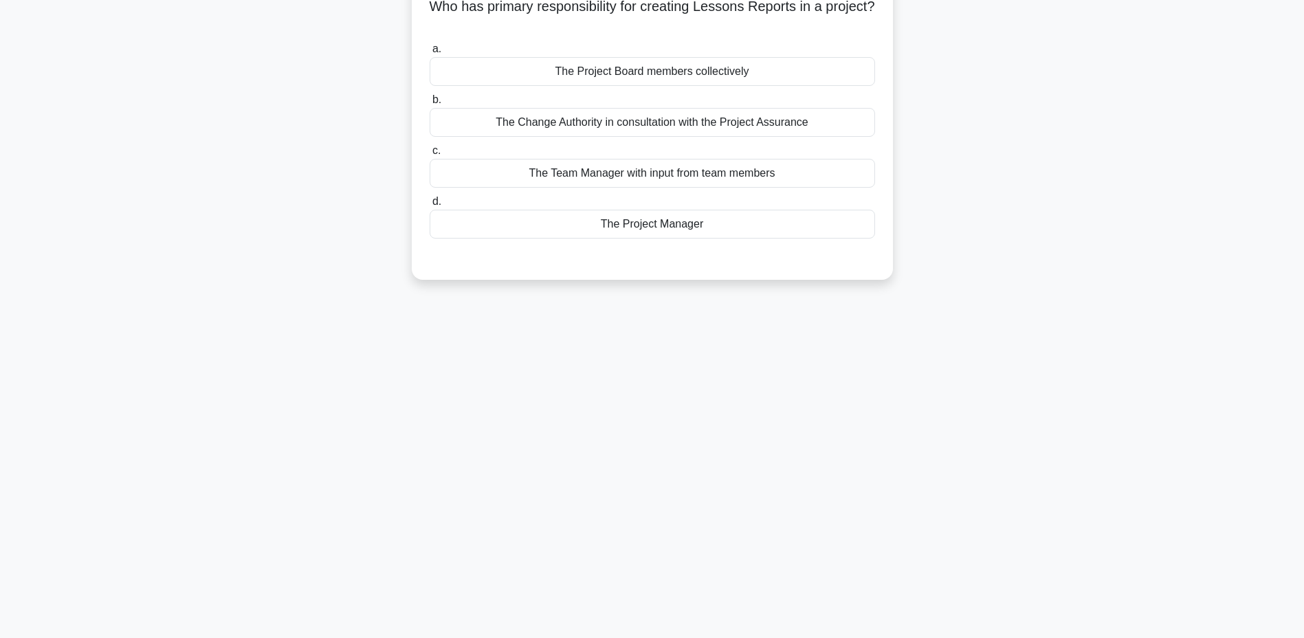
scroll to position [0, 0]
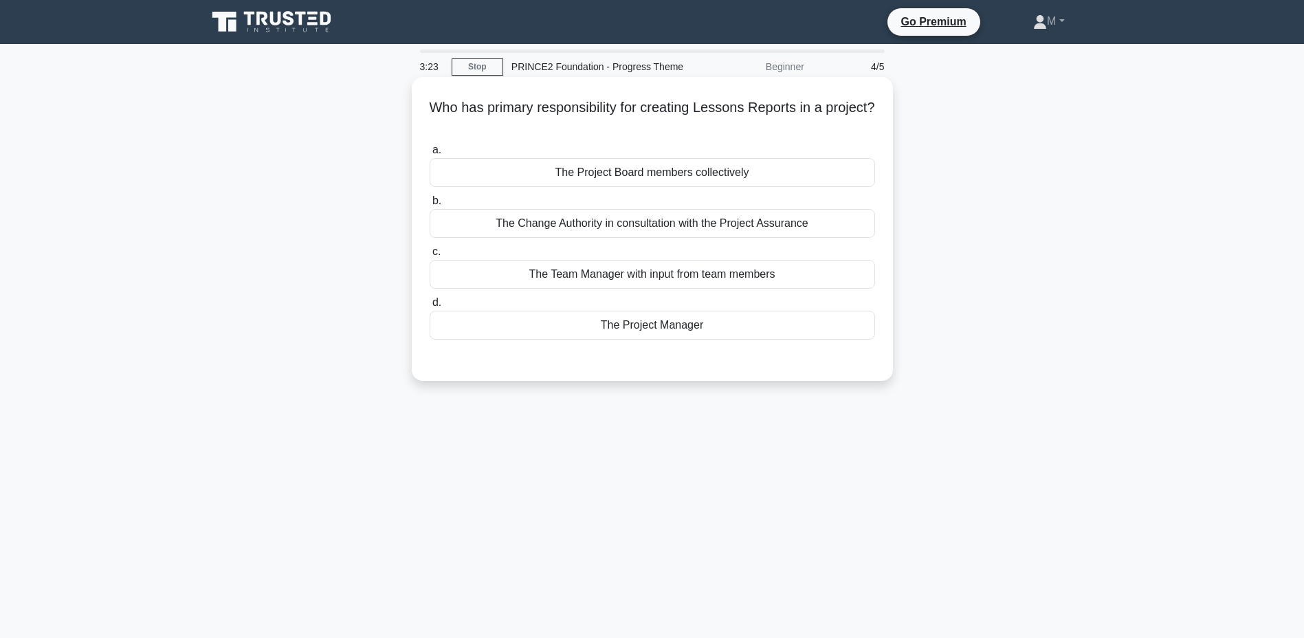
click at [682, 327] on div "The Project Manager" at bounding box center [653, 325] width 446 height 29
click at [430, 307] on input "d. The Project Manager" at bounding box center [430, 302] width 0 height 9
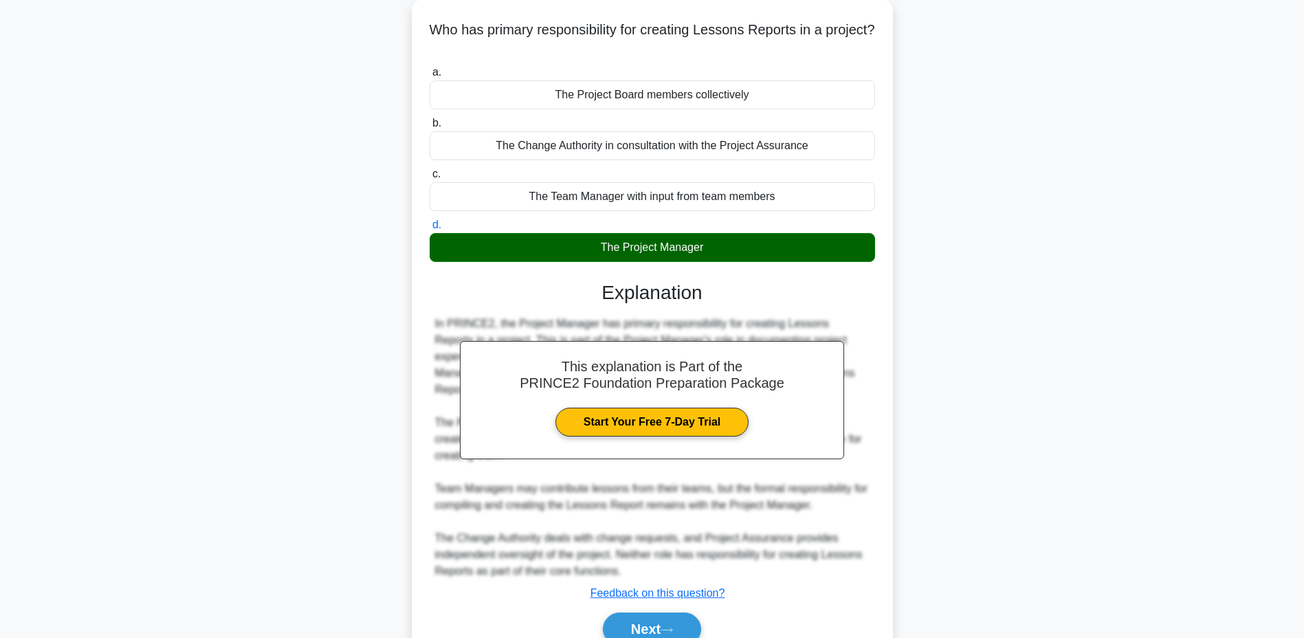
scroll to position [128, 0]
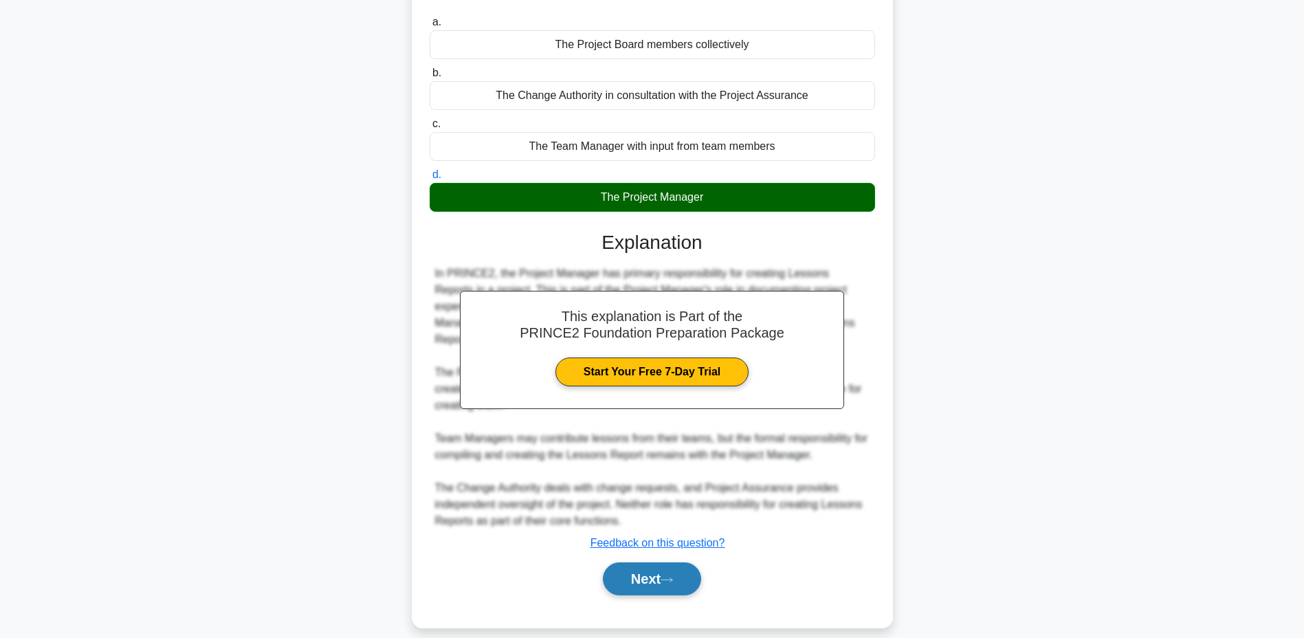
click at [640, 574] on button "Next" at bounding box center [652, 579] width 98 height 33
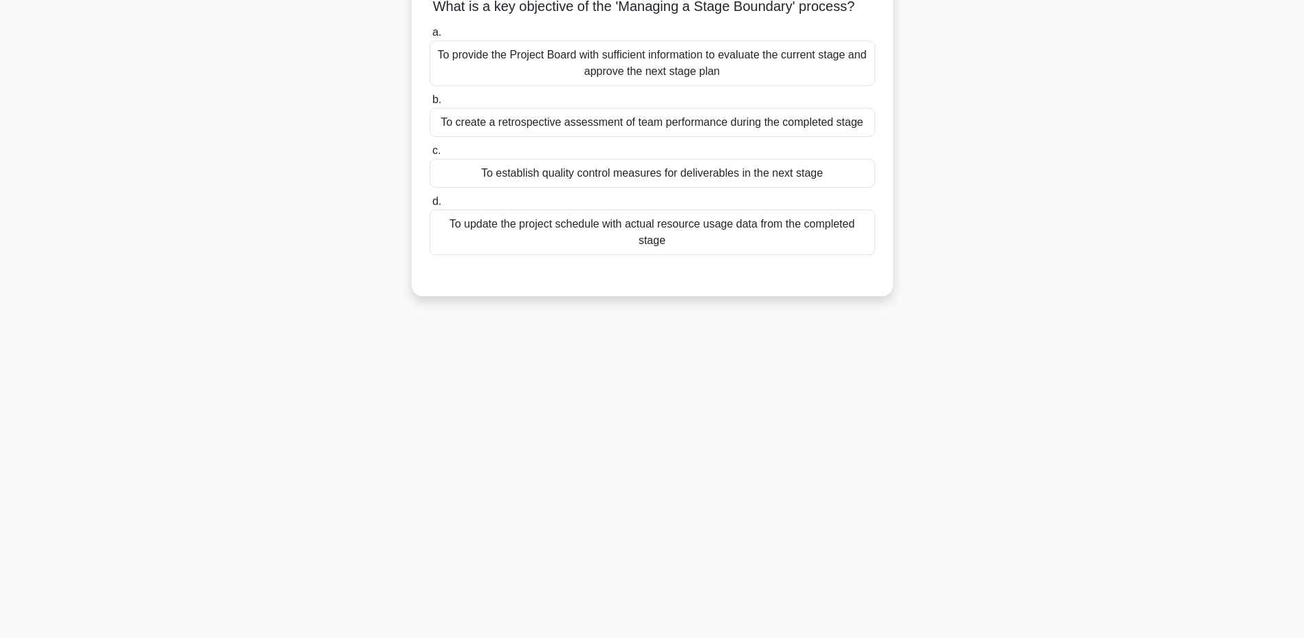
scroll to position [0, 0]
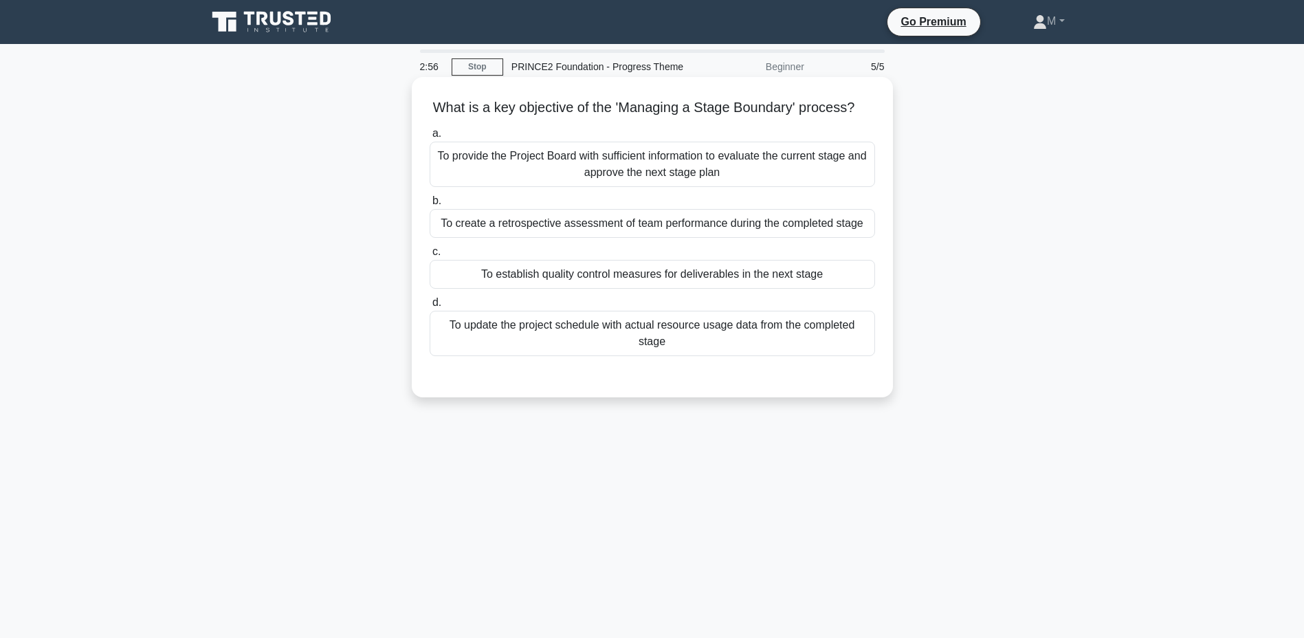
click at [724, 177] on div "To provide the Project Board with sufficient information to evaluate the curren…" at bounding box center [653, 164] width 446 height 45
click at [430, 138] on input "a. To provide the Project Board with sufficient information to evaluate the cur…" at bounding box center [430, 133] width 0 height 9
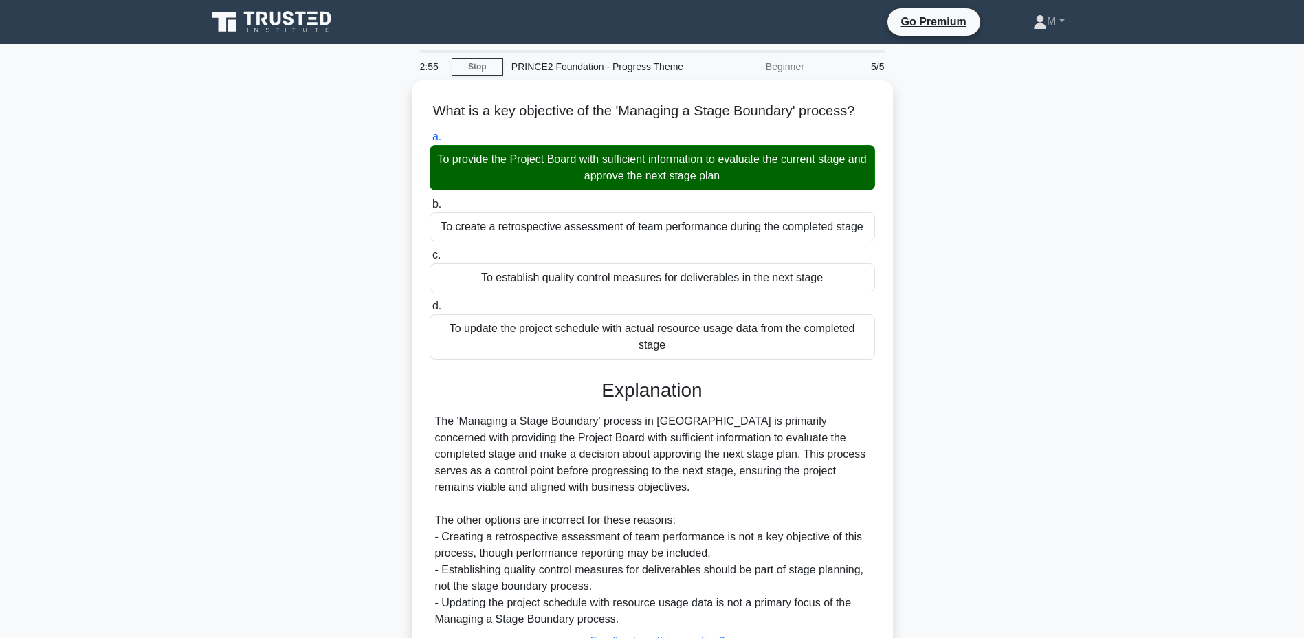
scroll to position [128, 0]
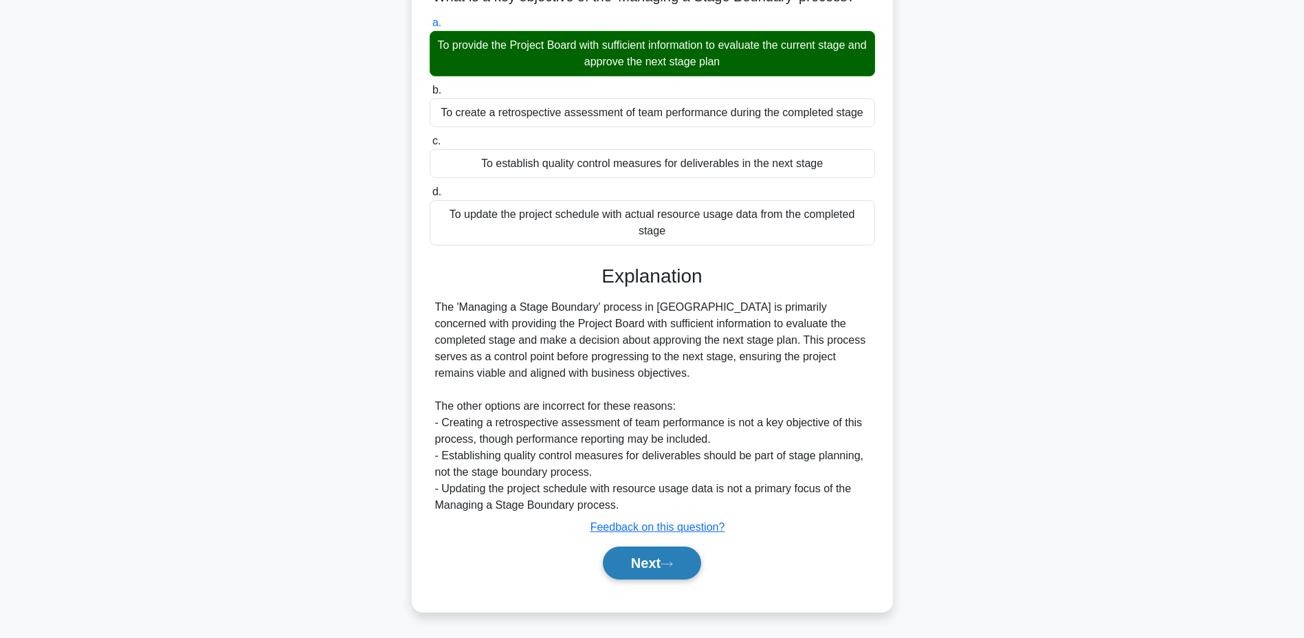
click at [644, 560] on button "Next" at bounding box center [652, 563] width 98 height 33
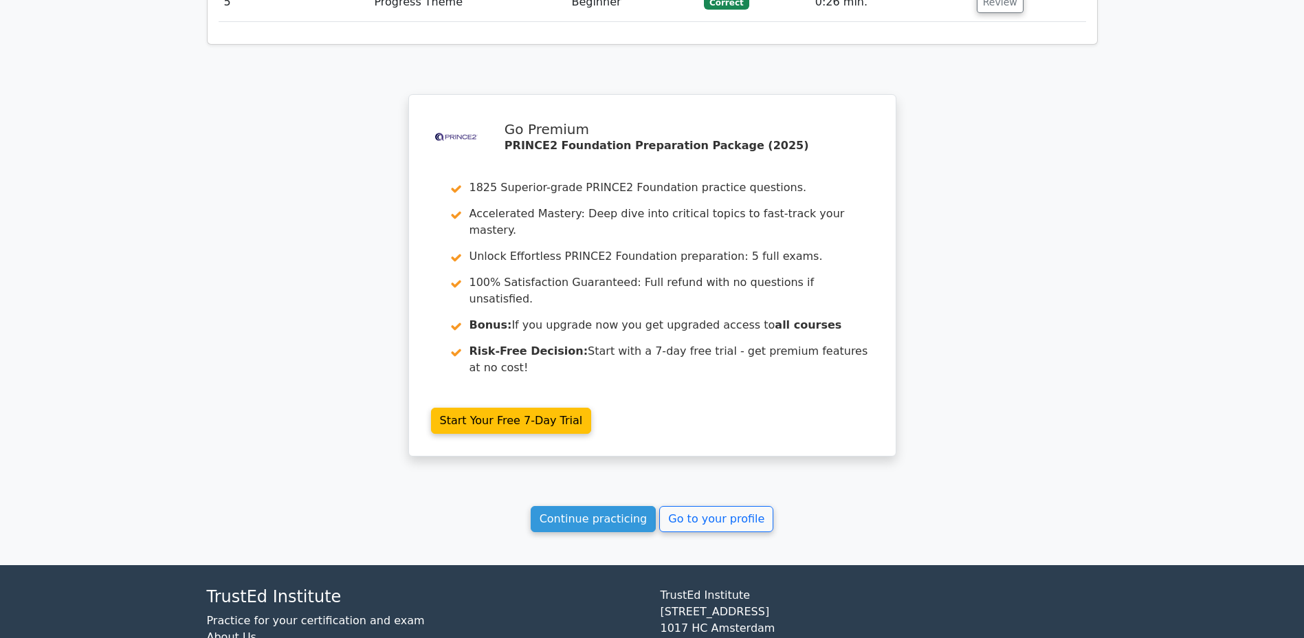
scroll to position [1879, 0]
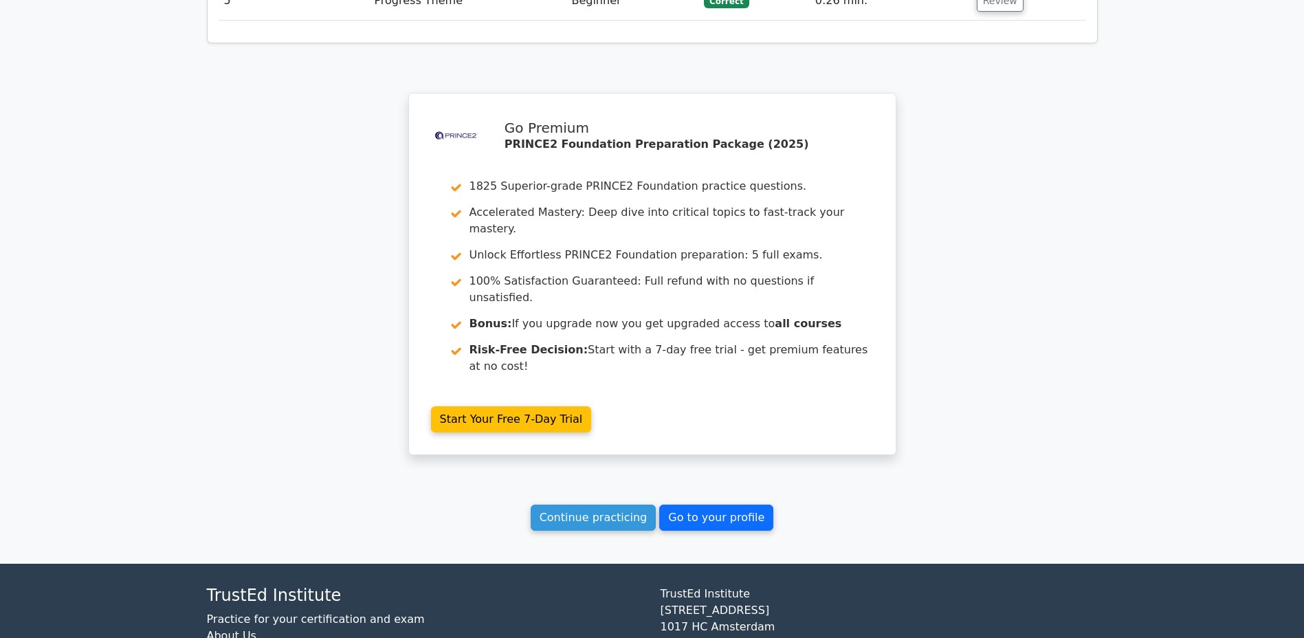
click at [729, 505] on link "Go to your profile" at bounding box center [716, 518] width 114 height 26
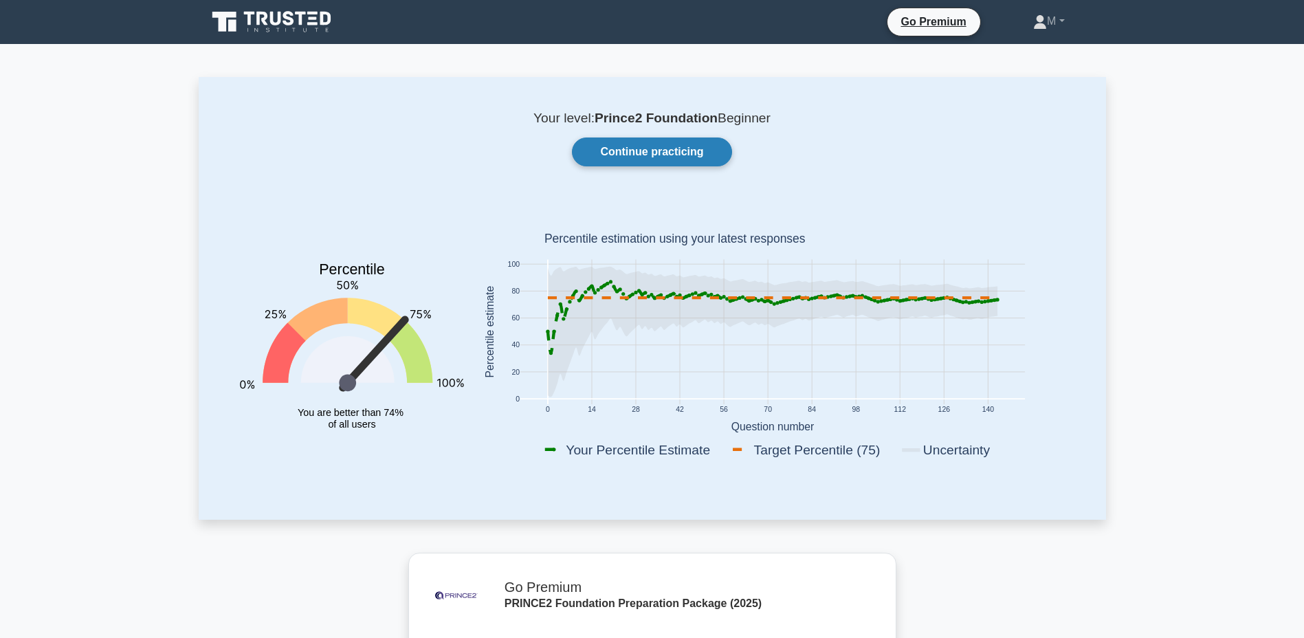
click at [657, 153] on link "Continue practicing" at bounding box center [652, 152] width 160 height 29
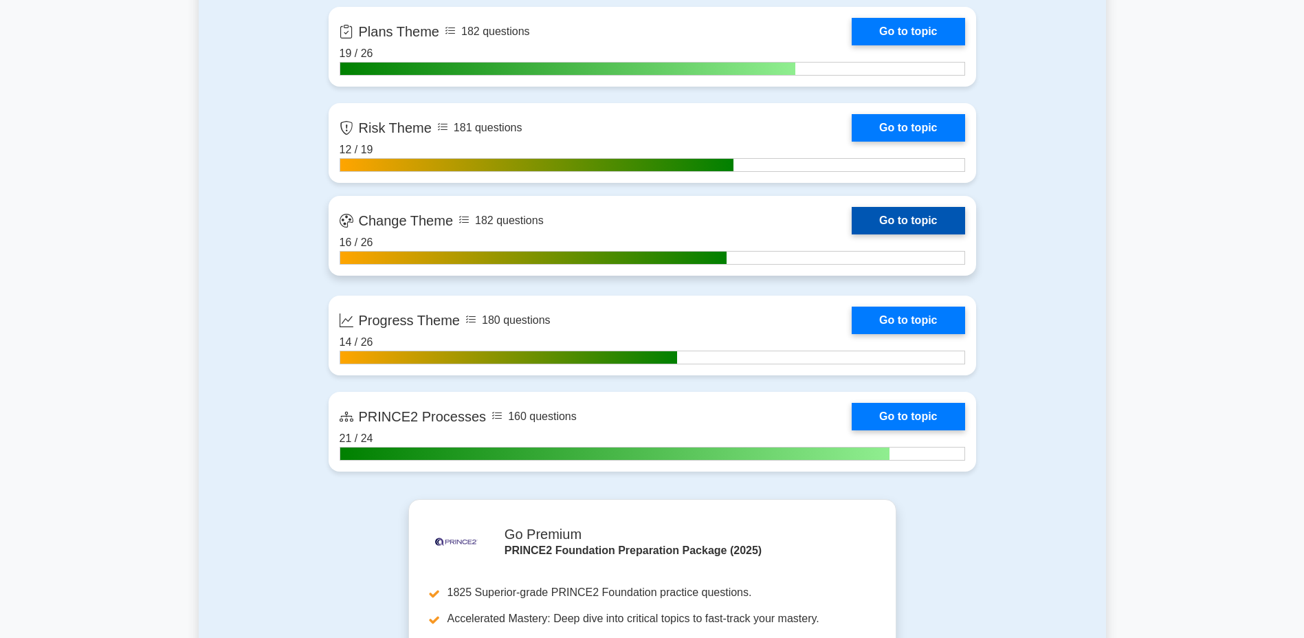
scroll to position [1476, 0]
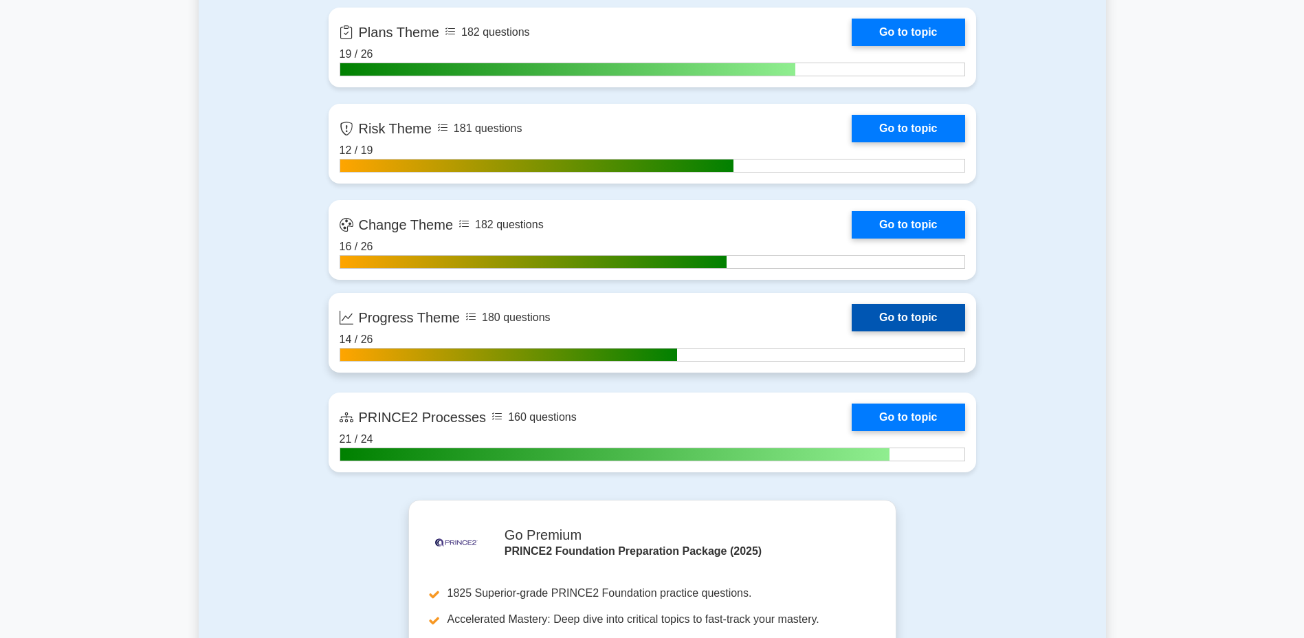
click at [855, 317] on link "Go to topic" at bounding box center [908, 318] width 113 height 28
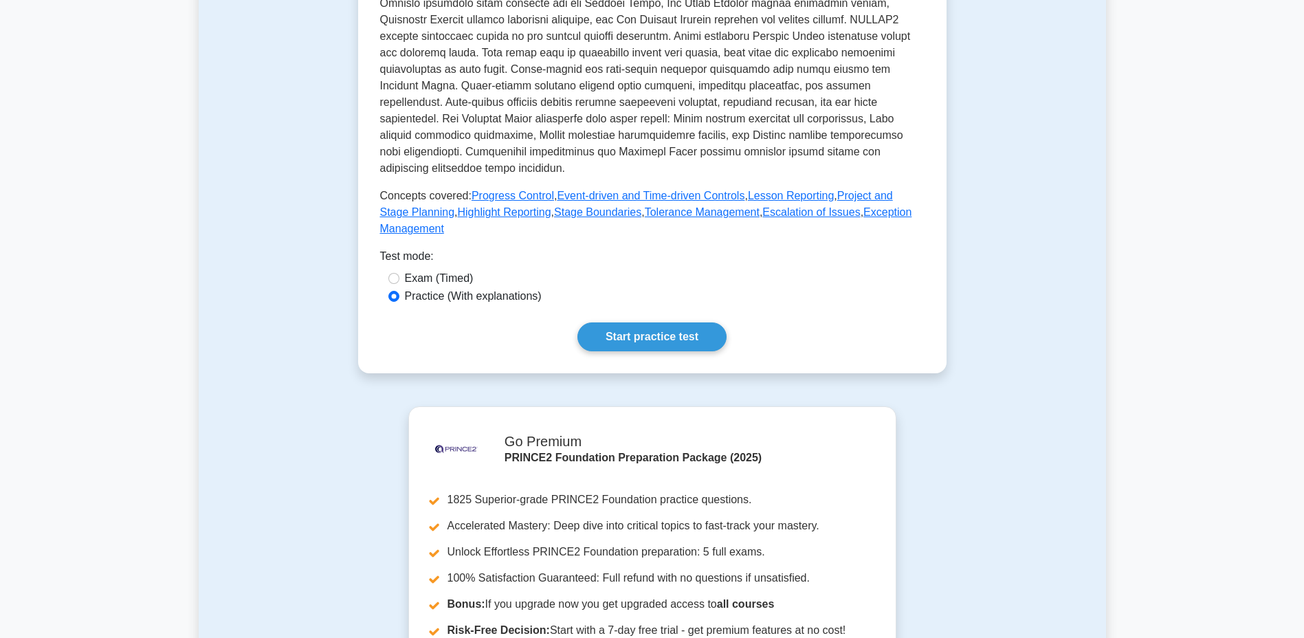
scroll to position [468, 0]
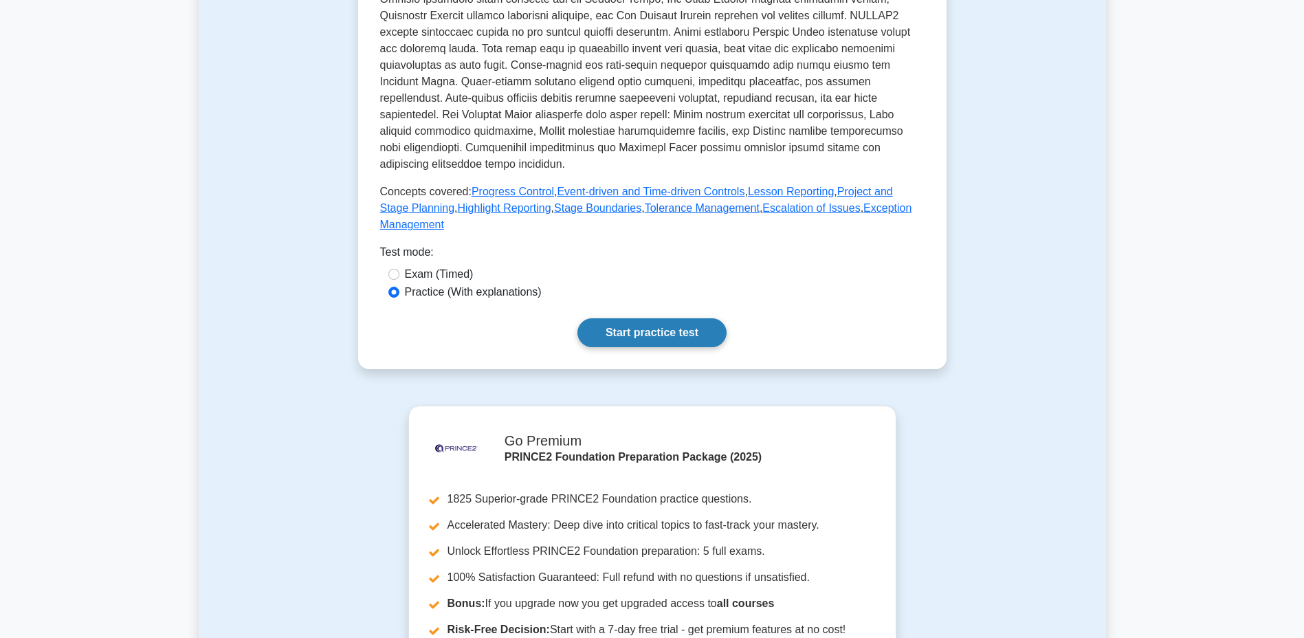
click at [694, 318] on link "Start practice test" at bounding box center [652, 332] width 149 height 29
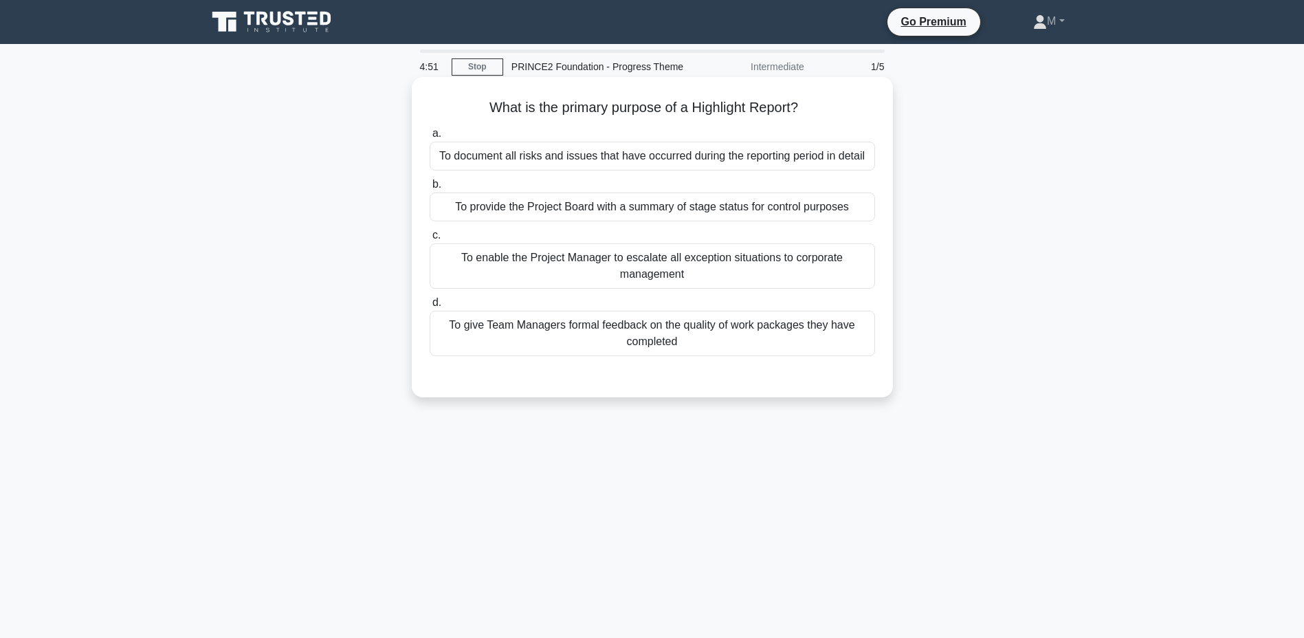
click at [653, 211] on div "To provide the Project Board with a summary of stage status for control purposes" at bounding box center [653, 207] width 446 height 29
click at [430, 189] on input "b. To provide the Project Board with a summary of stage status for control purp…" at bounding box center [430, 184] width 0 height 9
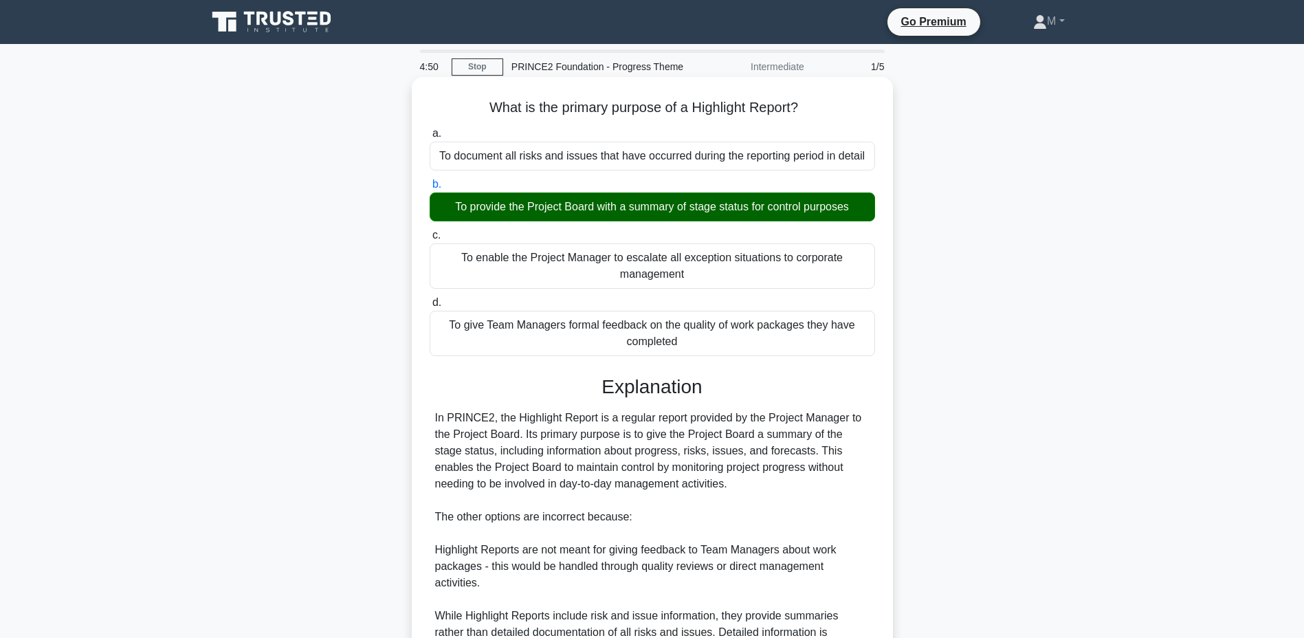
scroll to position [227, 0]
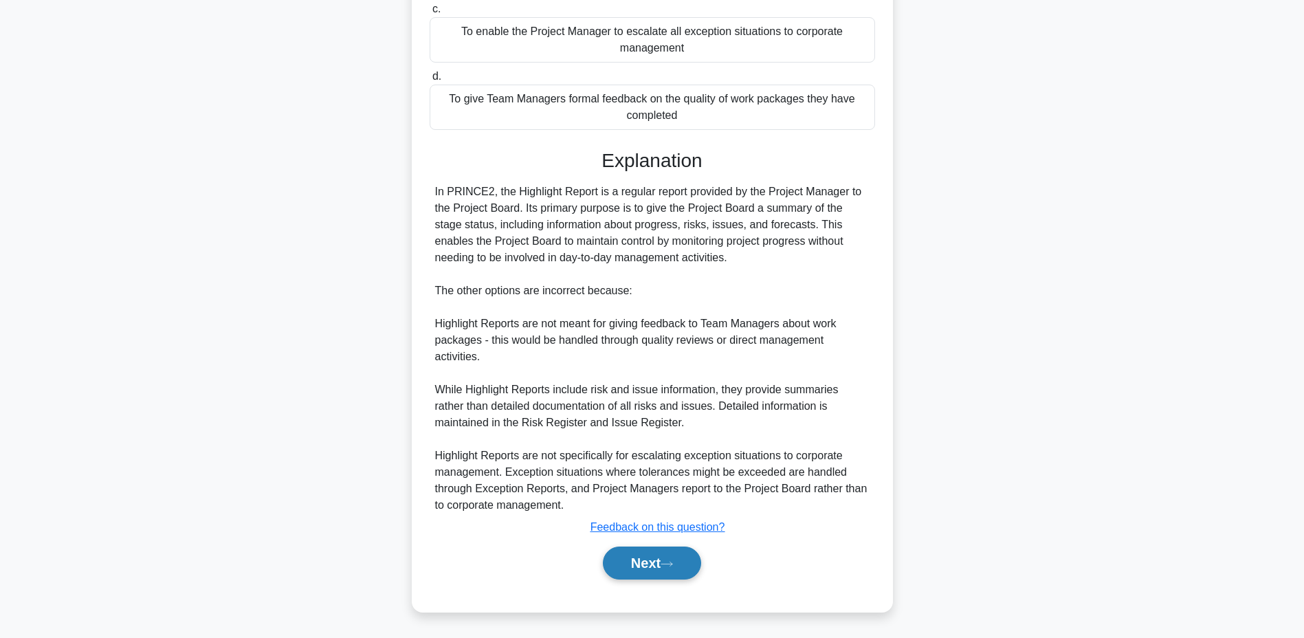
click at [631, 565] on button "Next" at bounding box center [652, 563] width 98 height 33
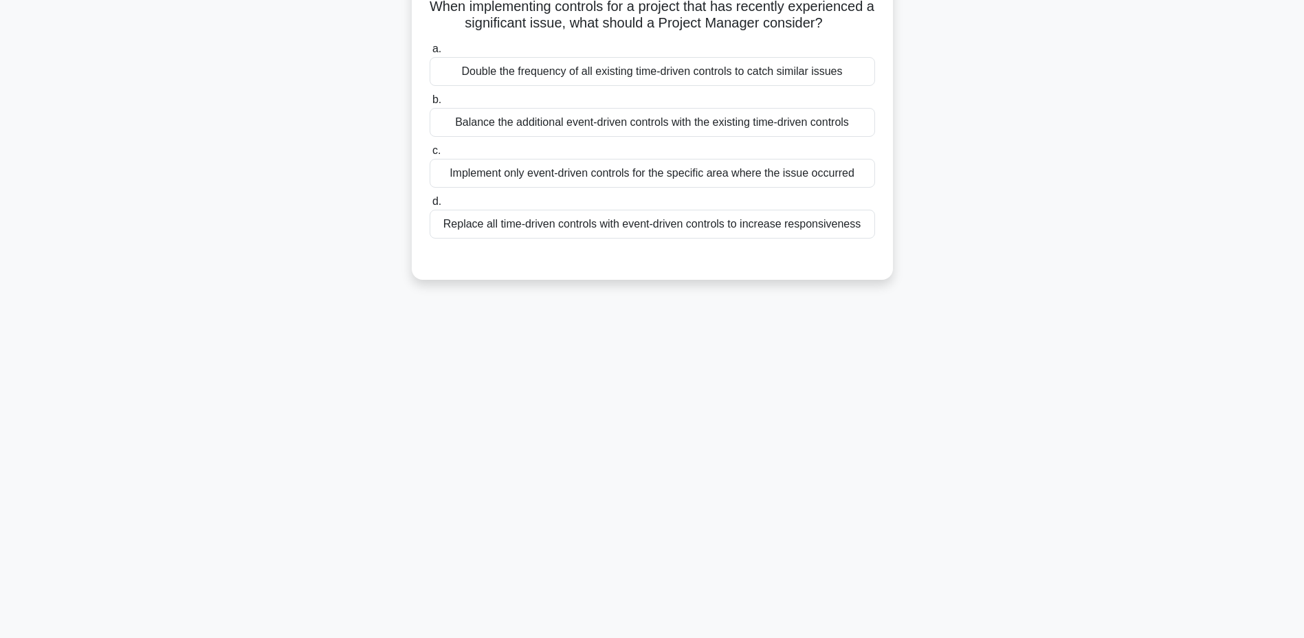
scroll to position [0, 0]
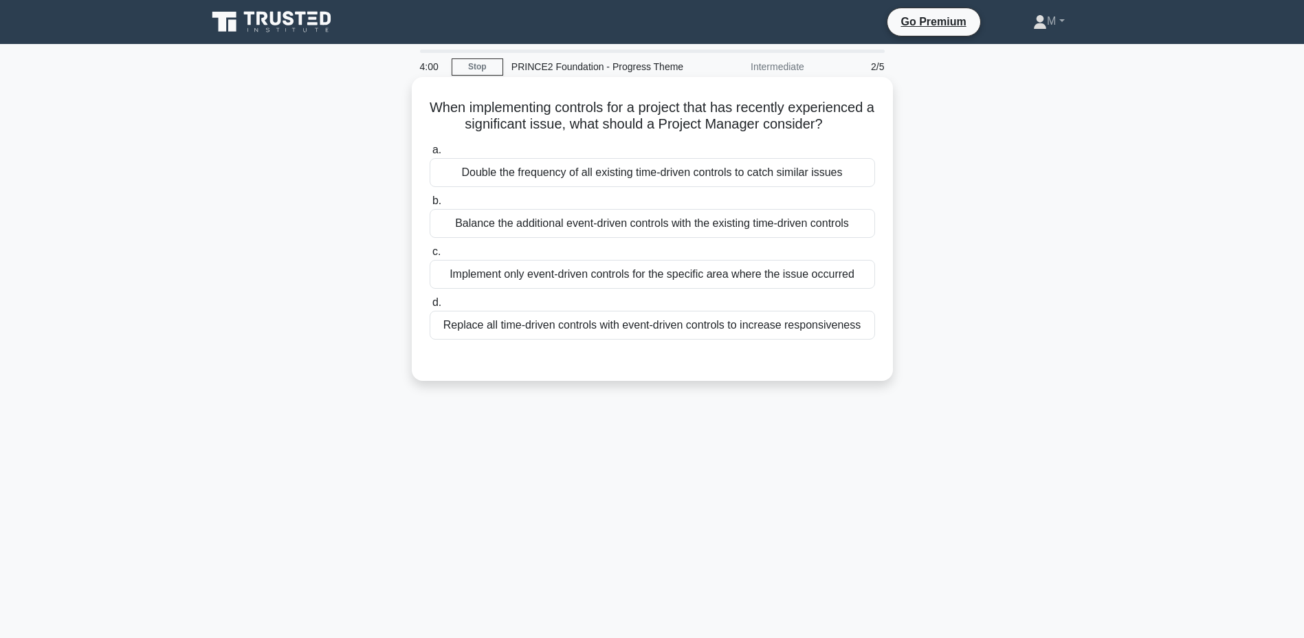
click at [631, 238] on div "Balance the additional event-driven controls with the existing time-driven cont…" at bounding box center [653, 223] width 446 height 29
click at [430, 206] on input "b. Balance the additional event-driven controls with the existing time-driven c…" at bounding box center [430, 201] width 0 height 9
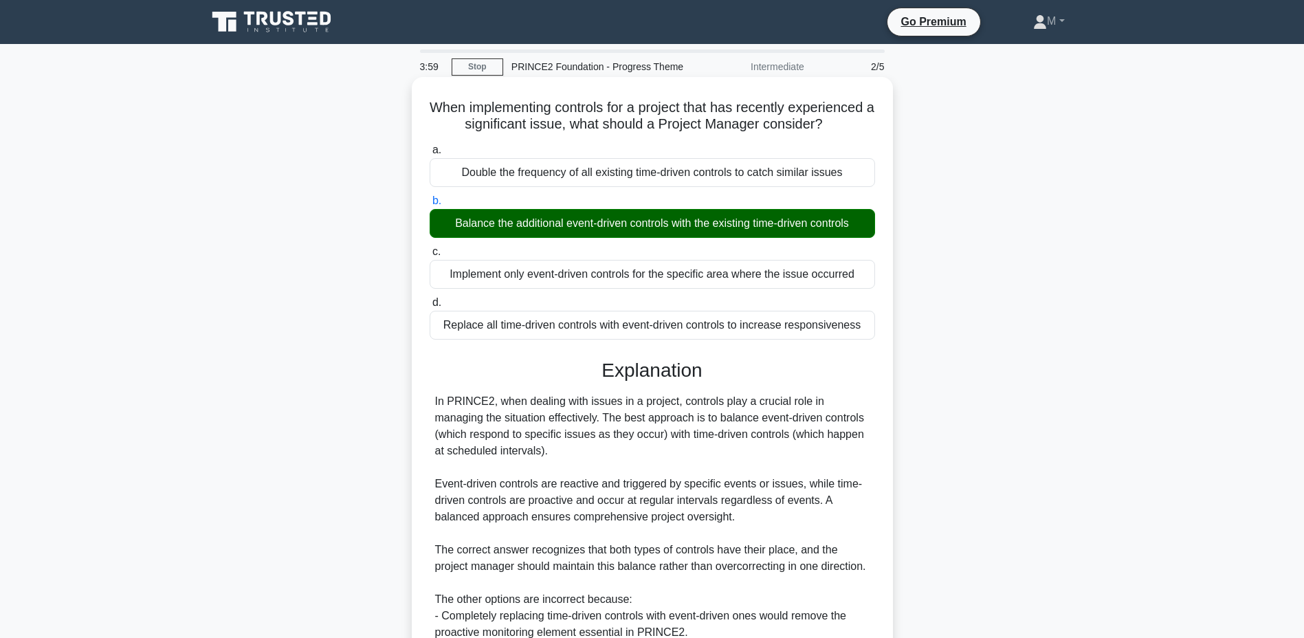
scroll to position [210, 0]
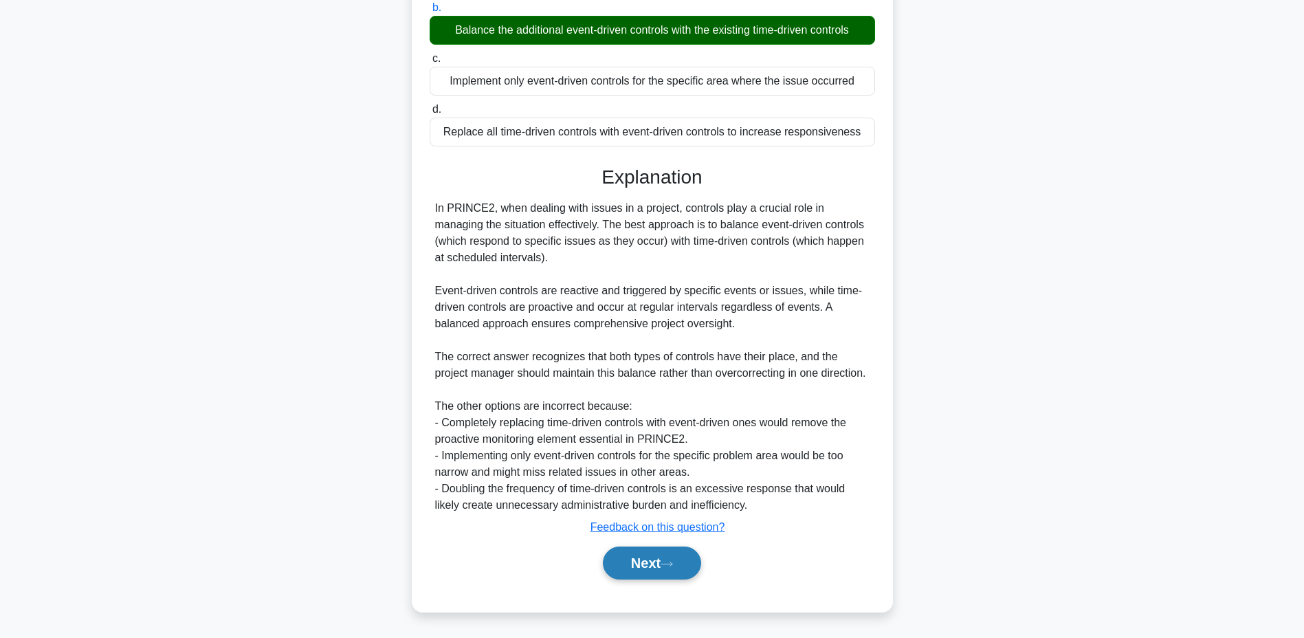
click at [607, 558] on button "Next" at bounding box center [652, 563] width 98 height 33
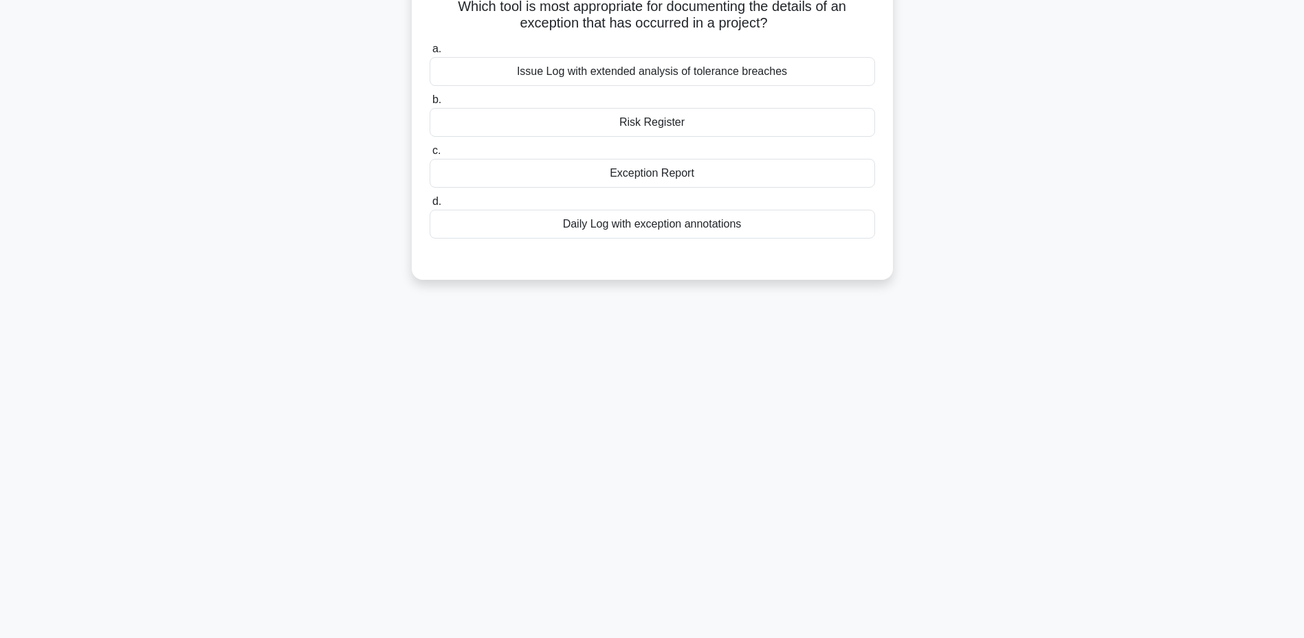
scroll to position [0, 0]
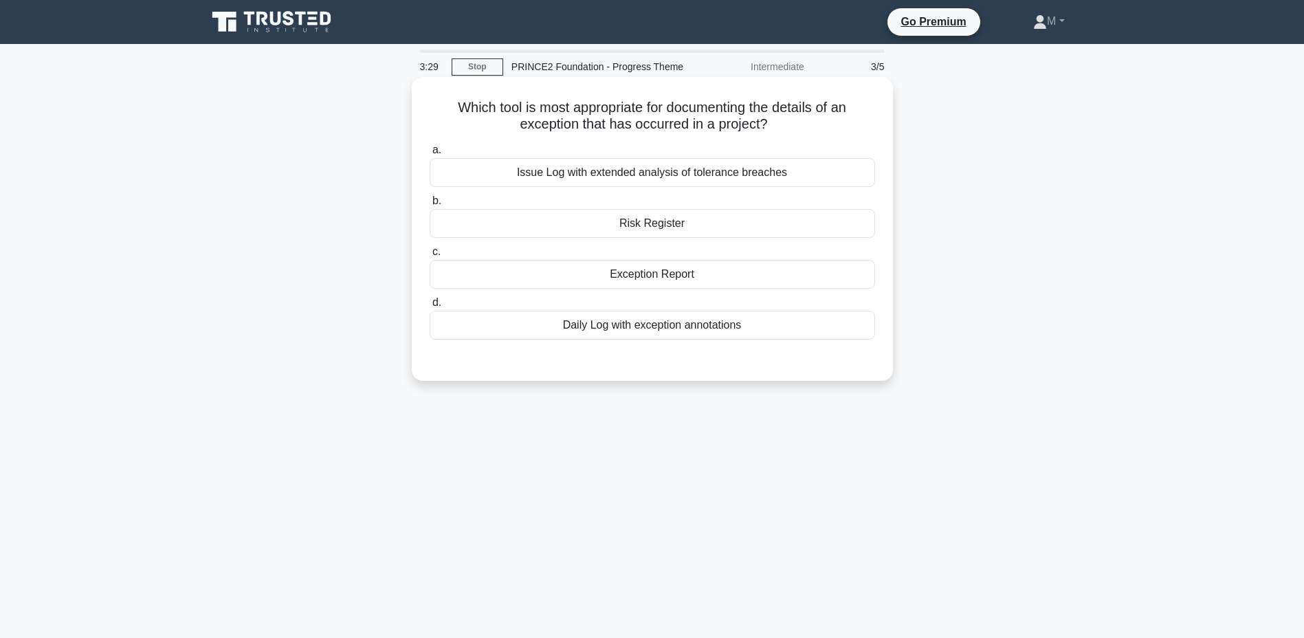
click at [741, 155] on label "a. Issue Log with extended analysis of tolerance breaches" at bounding box center [653, 164] width 446 height 45
click at [430, 155] on input "a. Issue Log with extended analysis of tolerance breaches" at bounding box center [430, 150] width 0 height 9
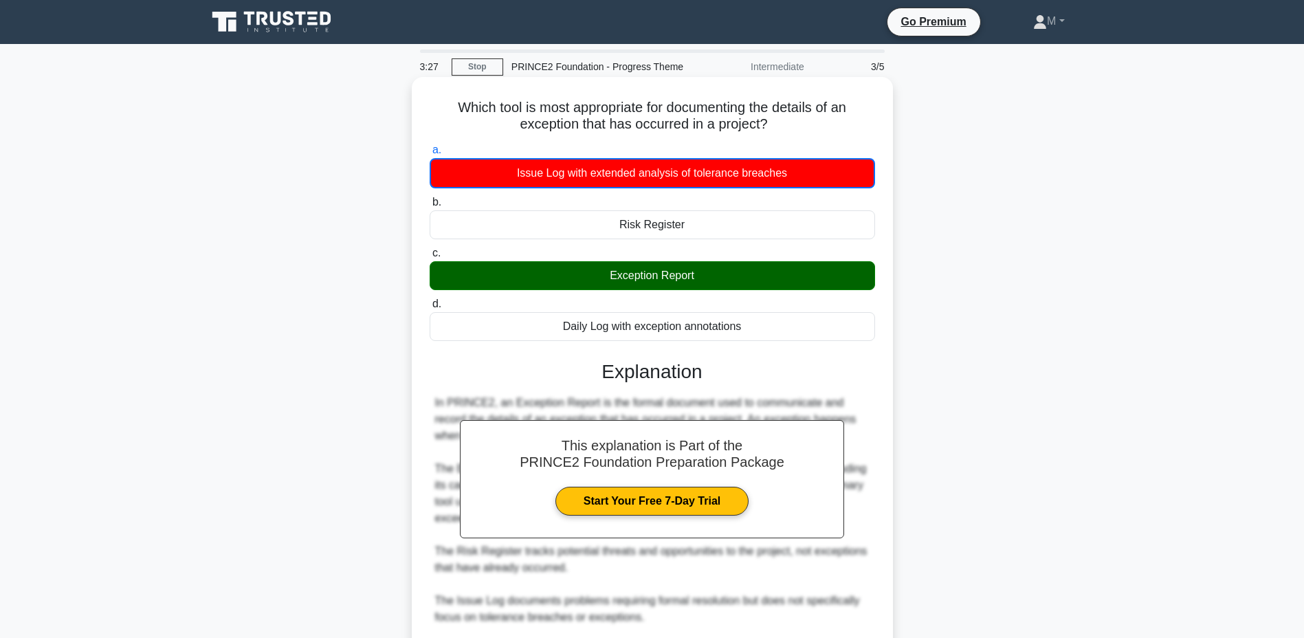
scroll to position [162, 0]
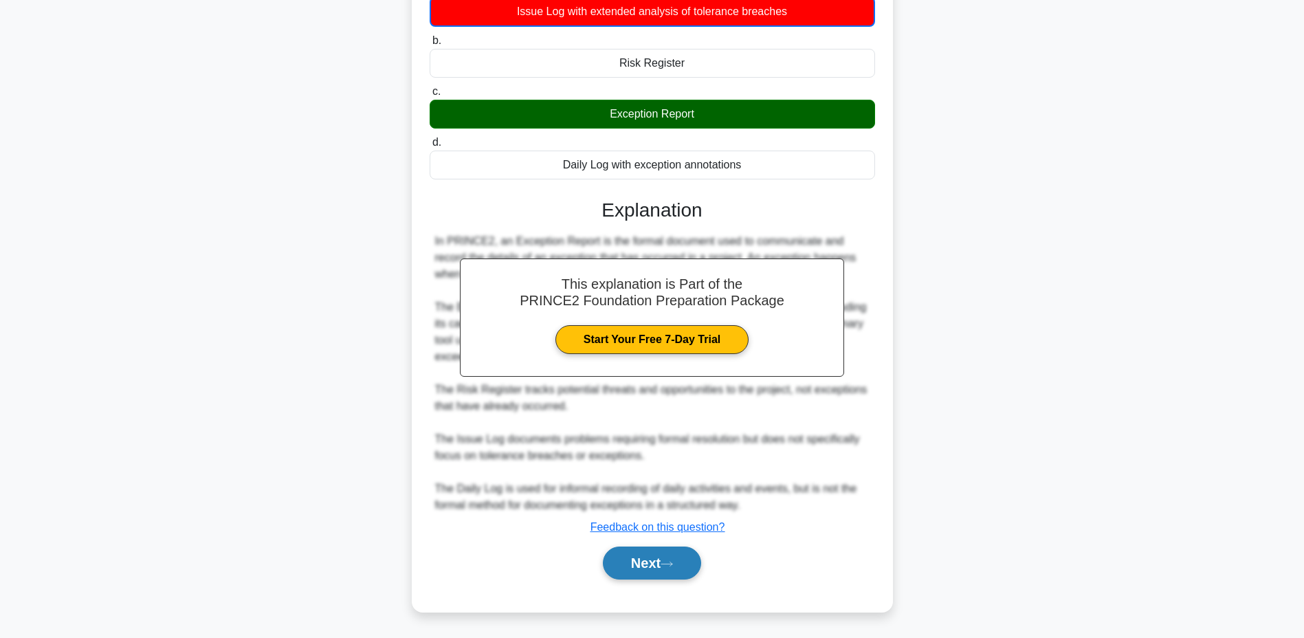
click at [659, 566] on button "Next" at bounding box center [652, 563] width 98 height 33
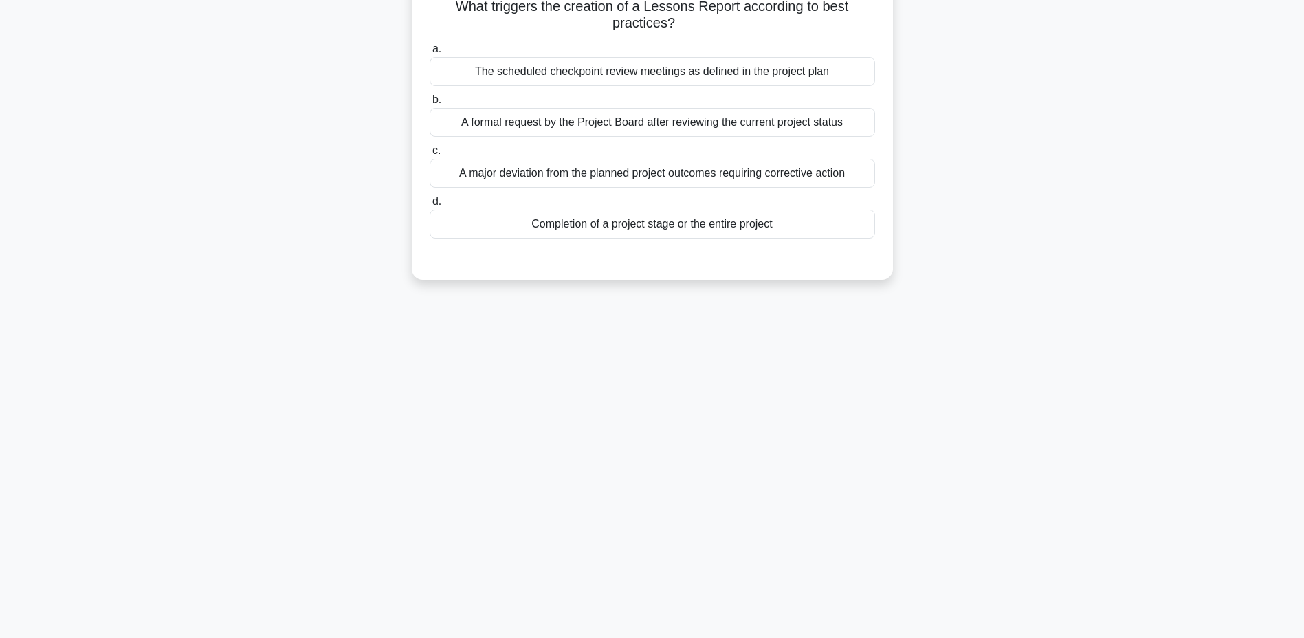
scroll to position [0, 0]
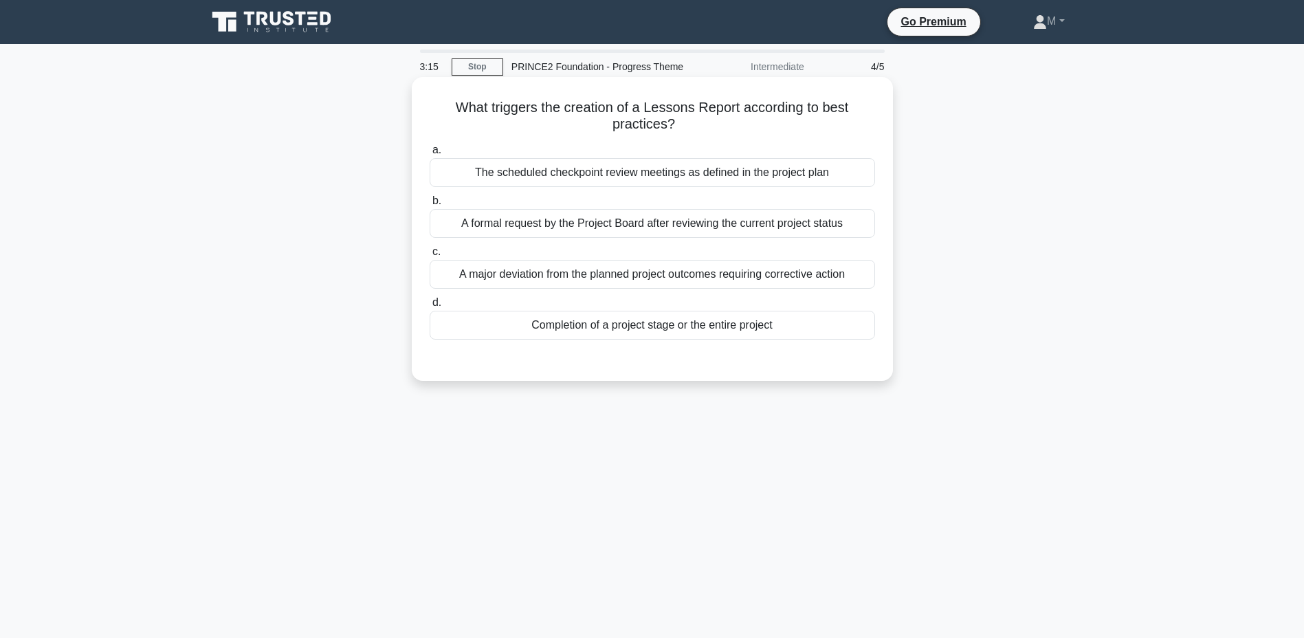
click at [640, 333] on div "Completion of a project stage or the entire project" at bounding box center [653, 325] width 446 height 29
click at [430, 307] on input "d. Completion of a project stage or the entire project" at bounding box center [430, 302] width 0 height 9
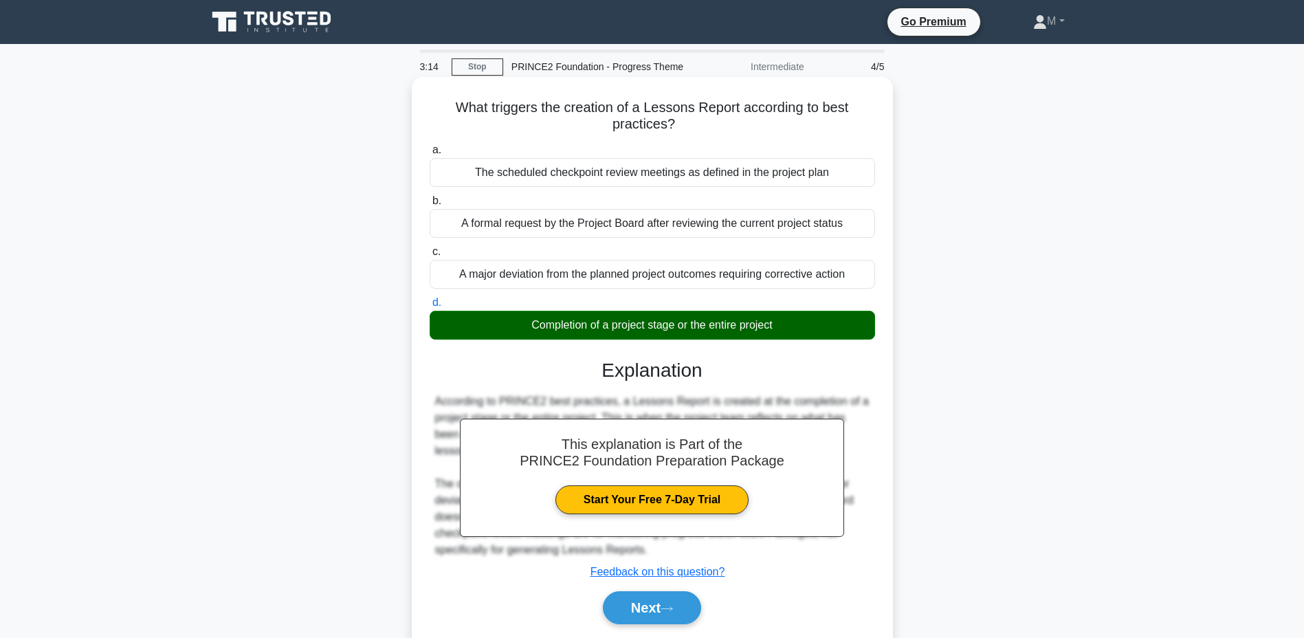
scroll to position [105, 0]
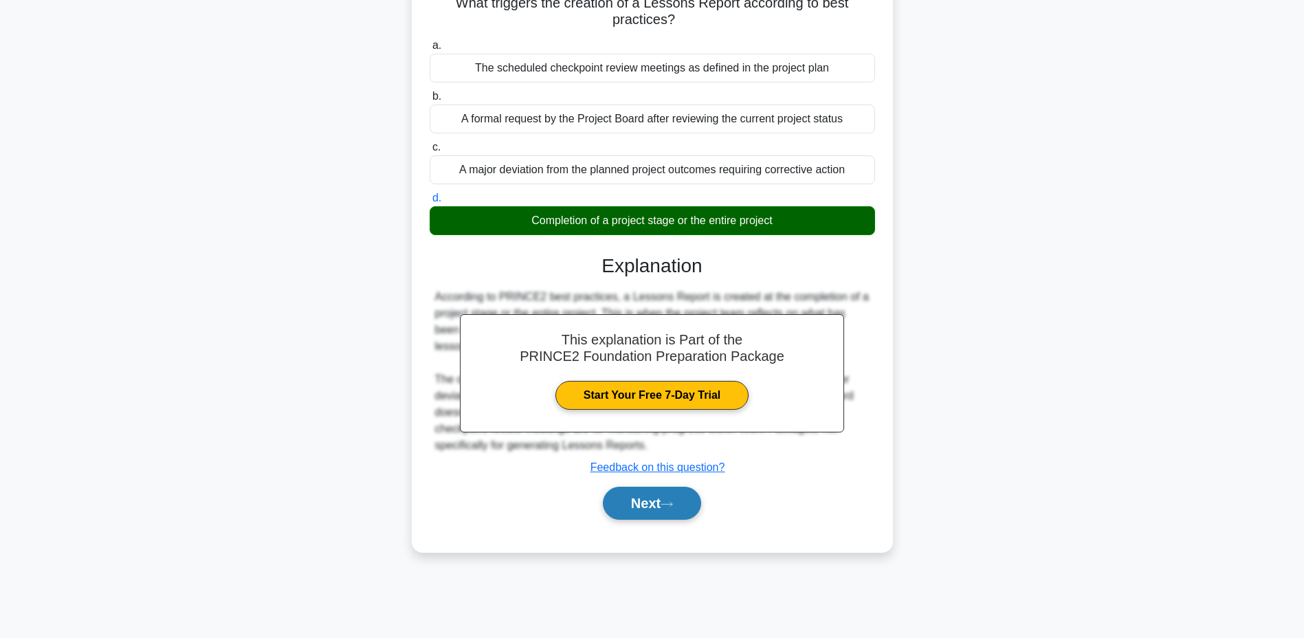
click at [626, 503] on button "Next" at bounding box center [652, 503] width 98 height 33
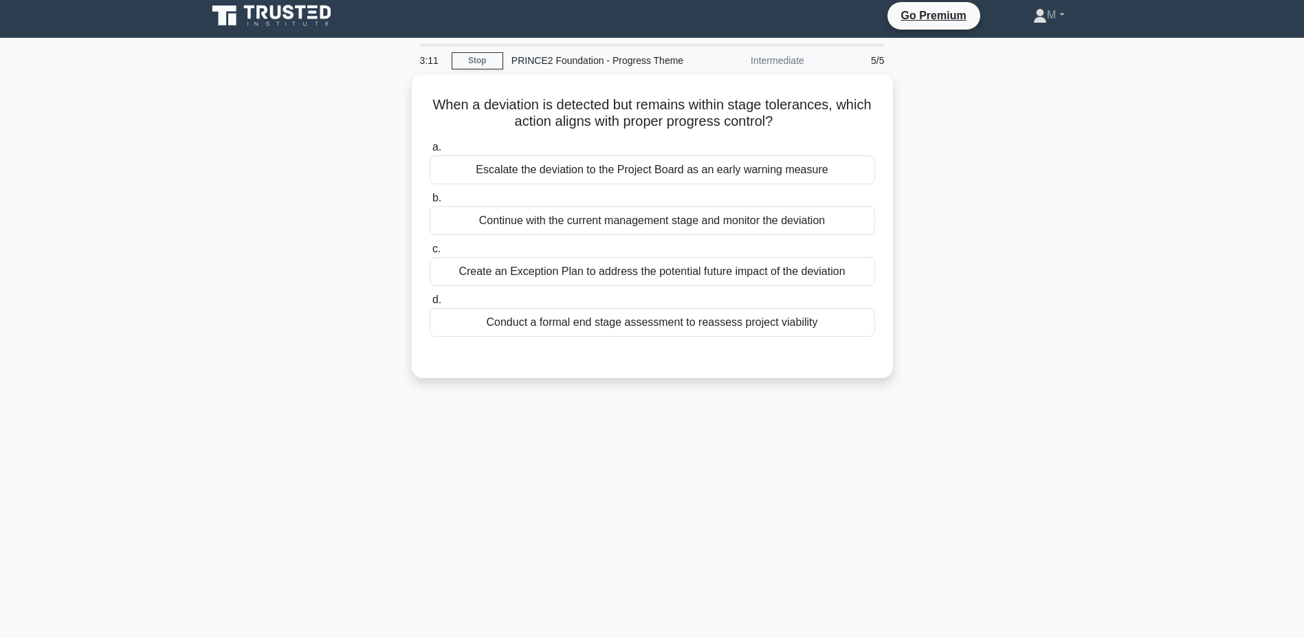
scroll to position [0, 0]
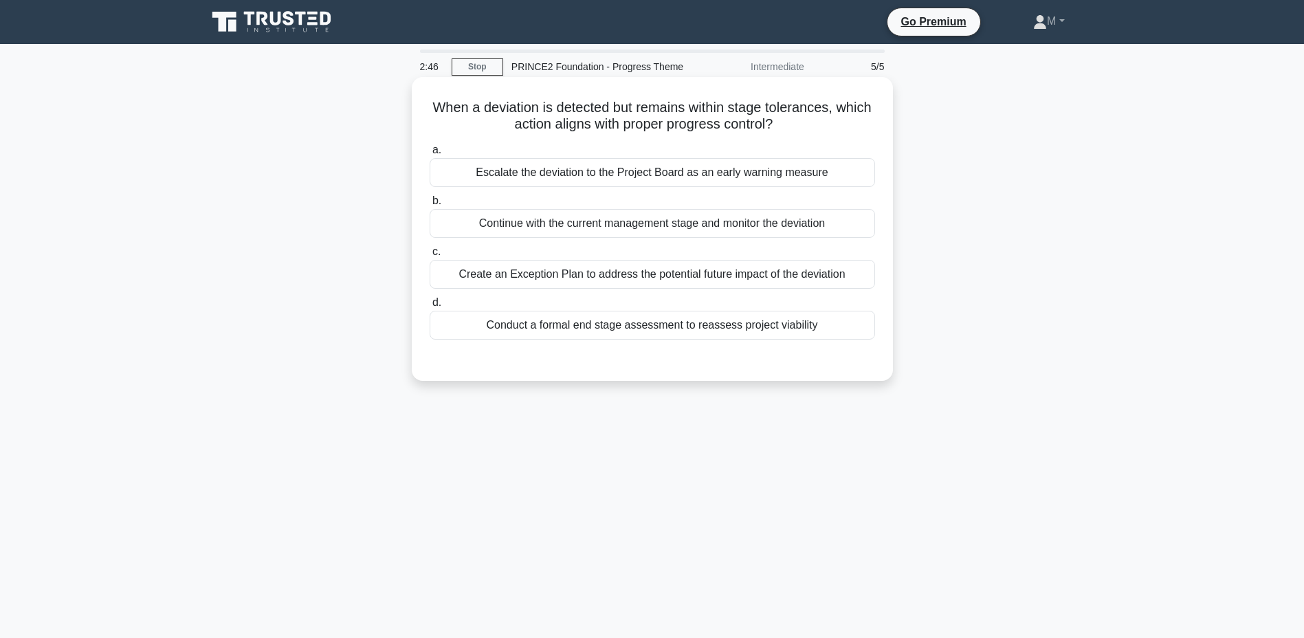
click at [499, 223] on div "Continue with the current management stage and monitor the deviation" at bounding box center [653, 223] width 446 height 29
click at [430, 206] on input "b. Continue with the current management stage and monitor the deviation" at bounding box center [430, 201] width 0 height 9
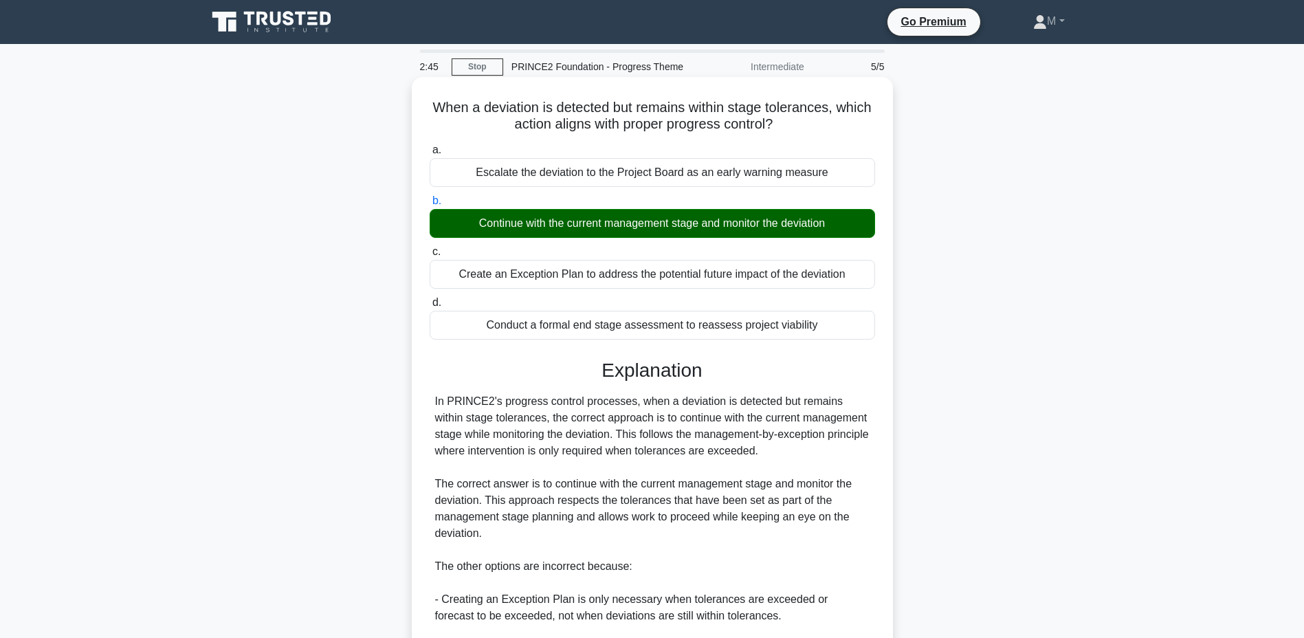
scroll to position [243, 0]
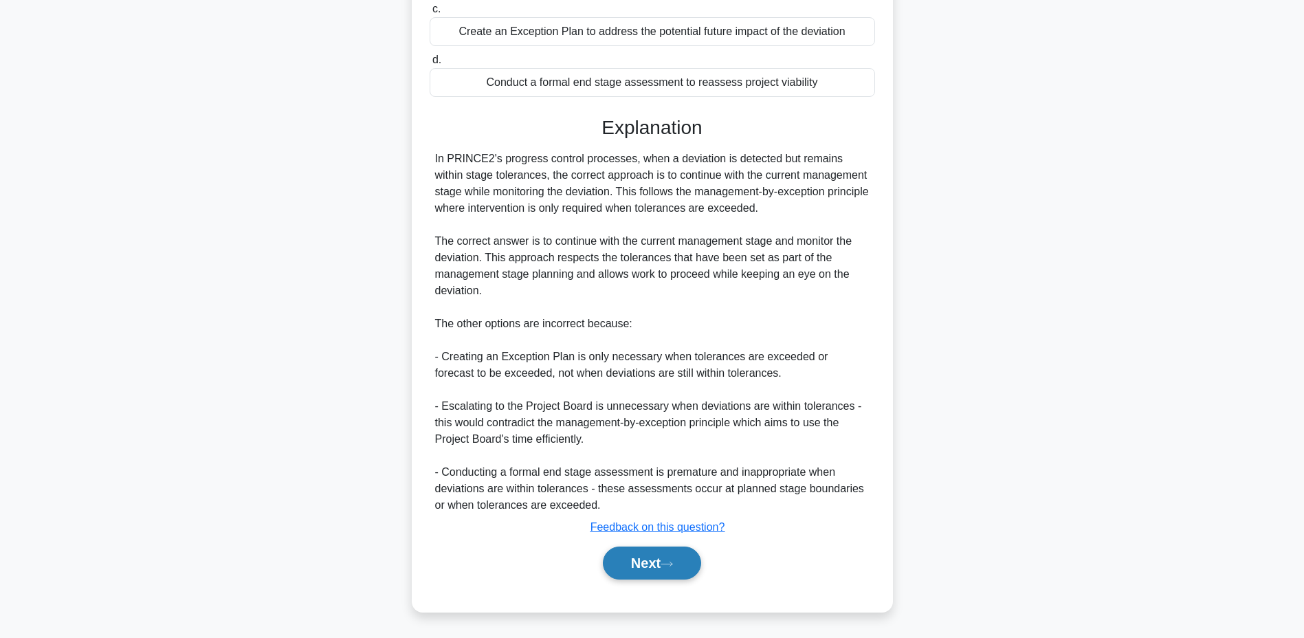
click at [623, 558] on button "Next" at bounding box center [652, 563] width 98 height 33
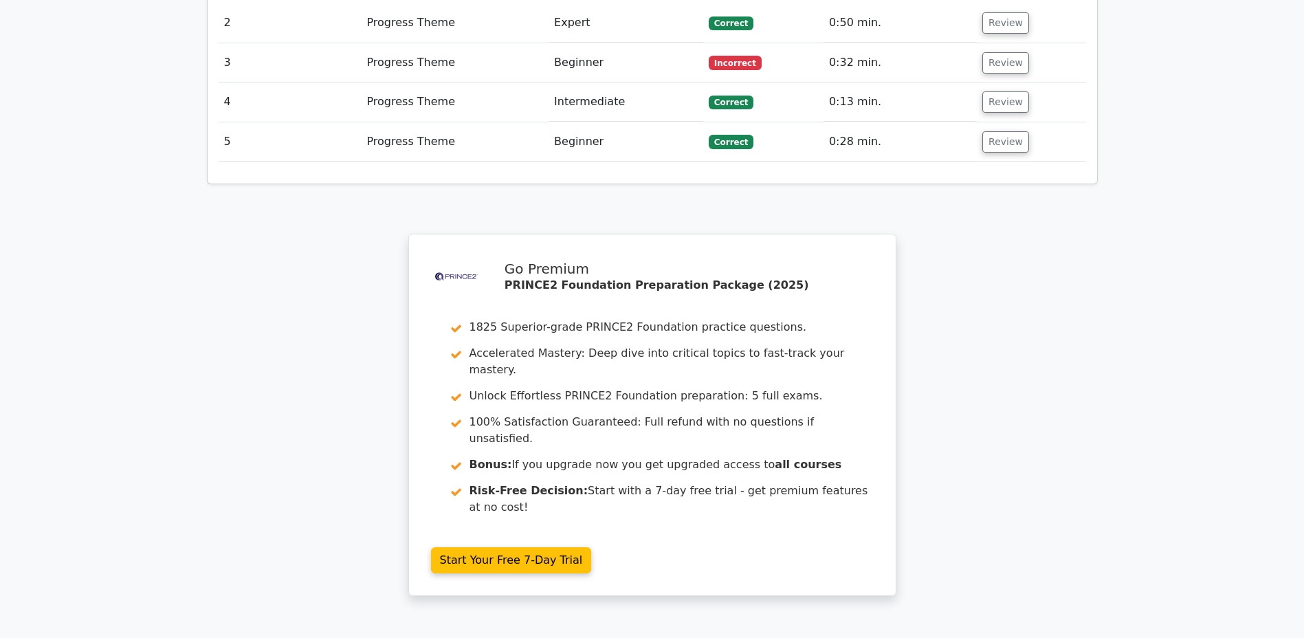
scroll to position [1906, 0]
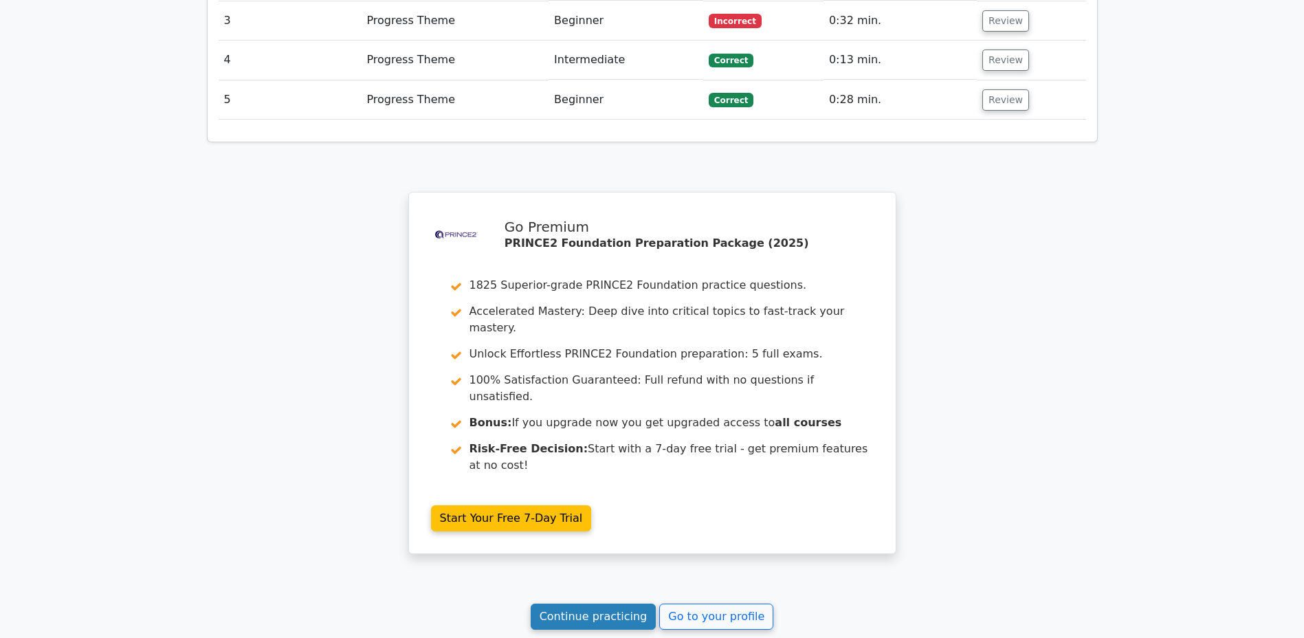
click at [563, 604] on link "Continue practicing" at bounding box center [594, 617] width 126 height 26
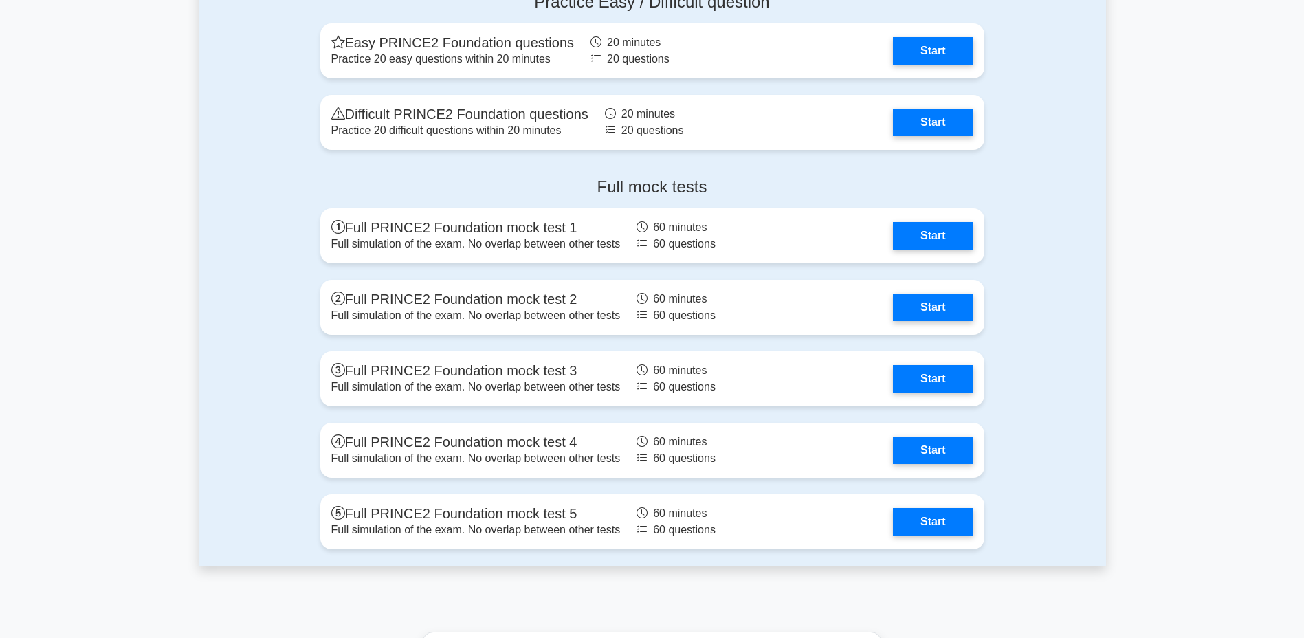
scroll to position [3101, 0]
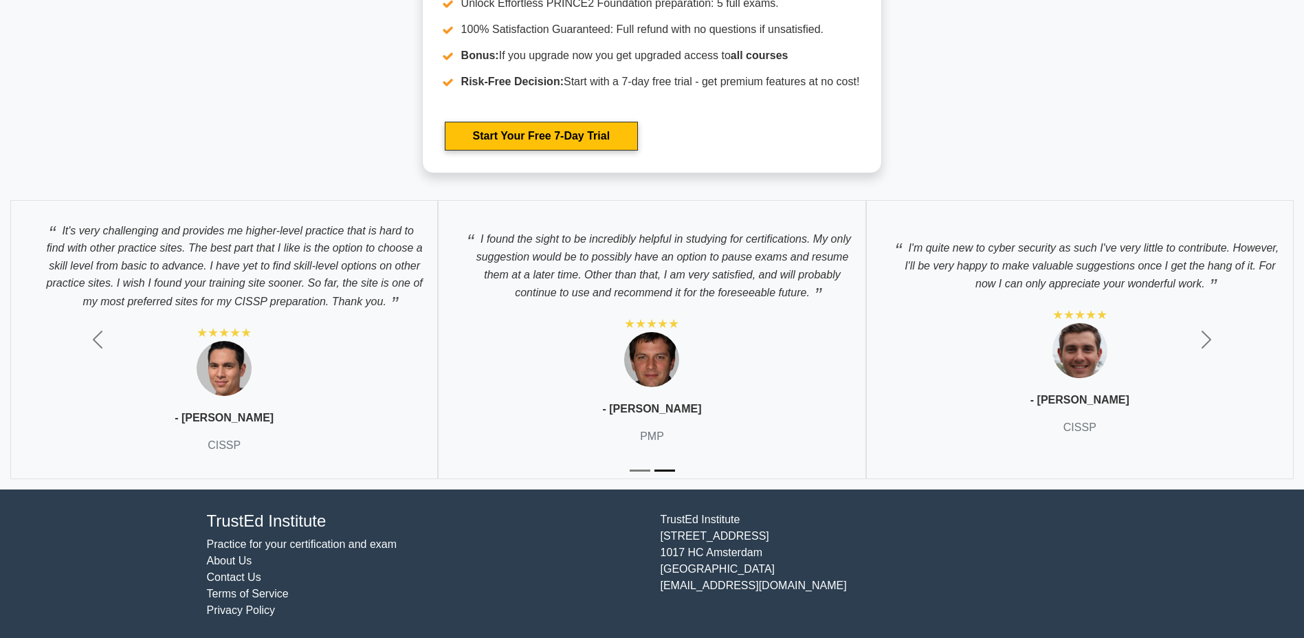
drag, startPoint x: 257, startPoint y: 123, endPoint x: 146, endPoint y: 116, distance: 111.6
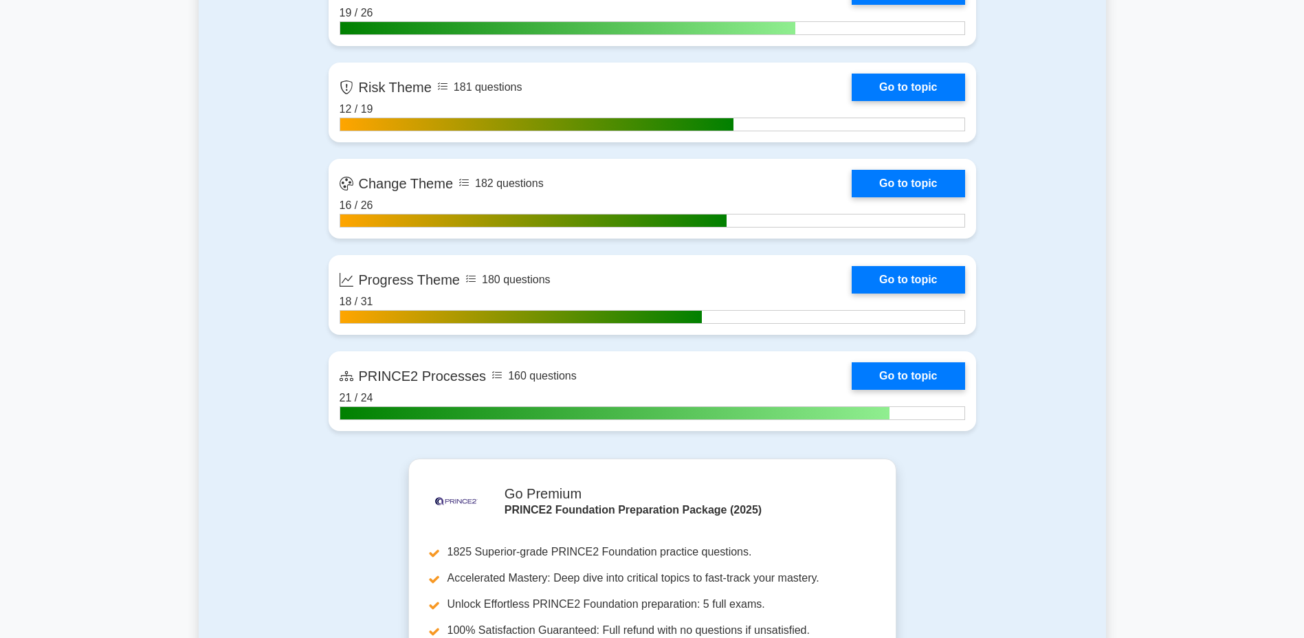
scroll to position [1517, 0]
